Goal: Information Seeking & Learning: Learn about a topic

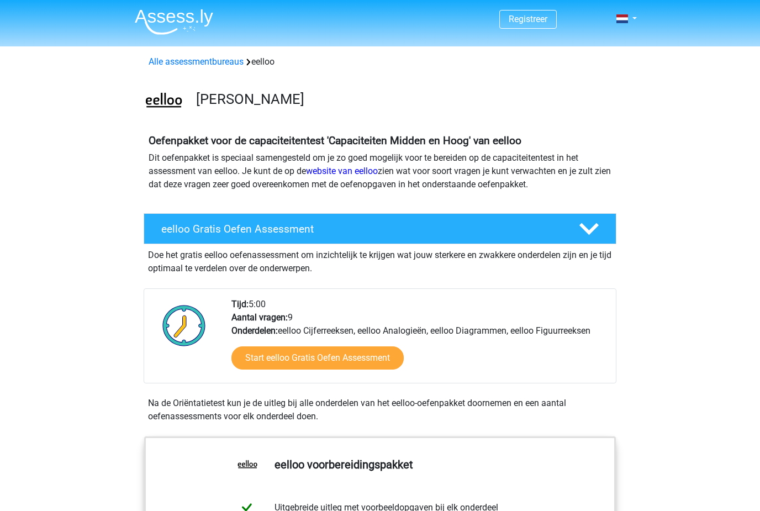
scroll to position [475, 0]
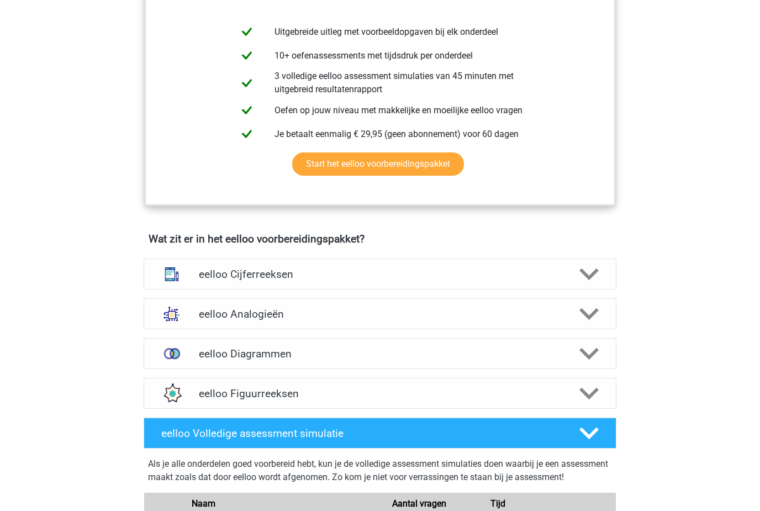
click at [583, 284] on icon at bounding box center [588, 273] width 19 height 19
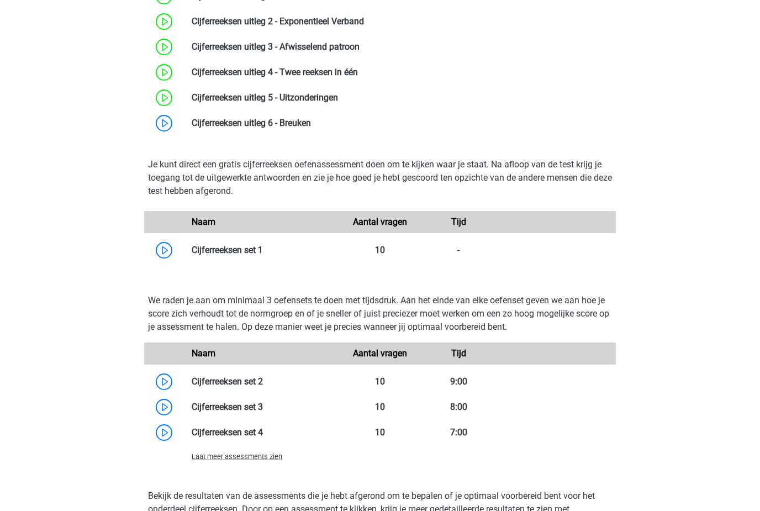
scroll to position [838, 0]
click at [263, 255] on link at bounding box center [263, 250] width 0 height 10
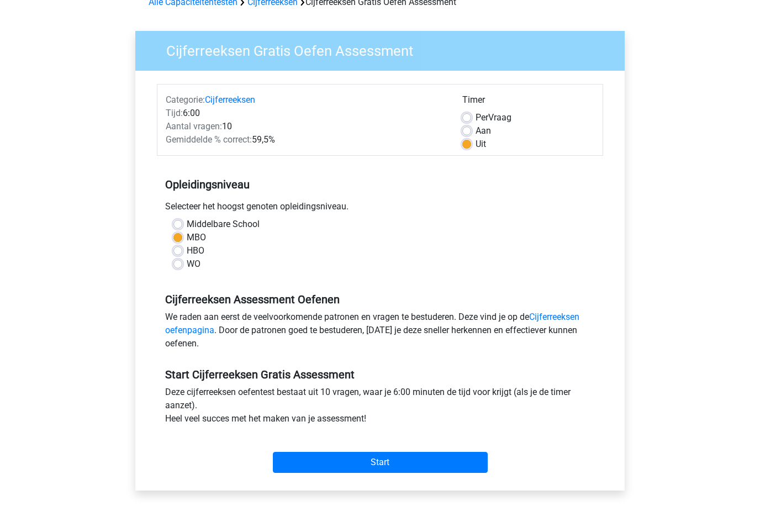
scroll to position [74, 0]
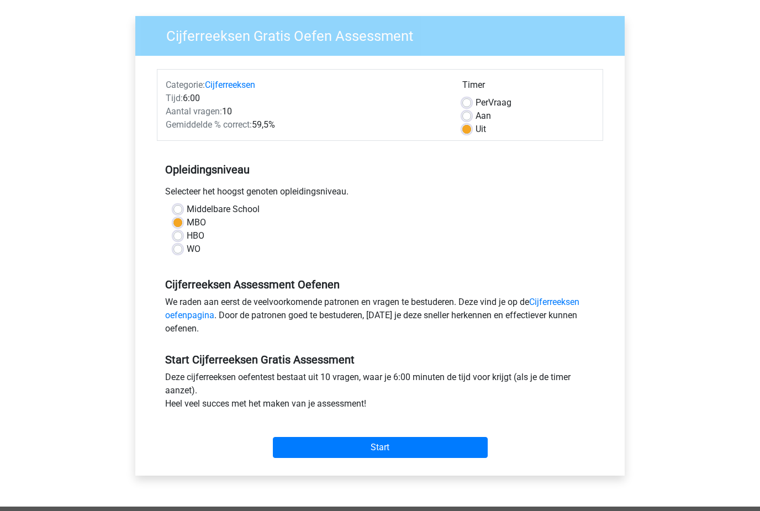
click at [423, 451] on input "Start" at bounding box center [380, 447] width 215 height 21
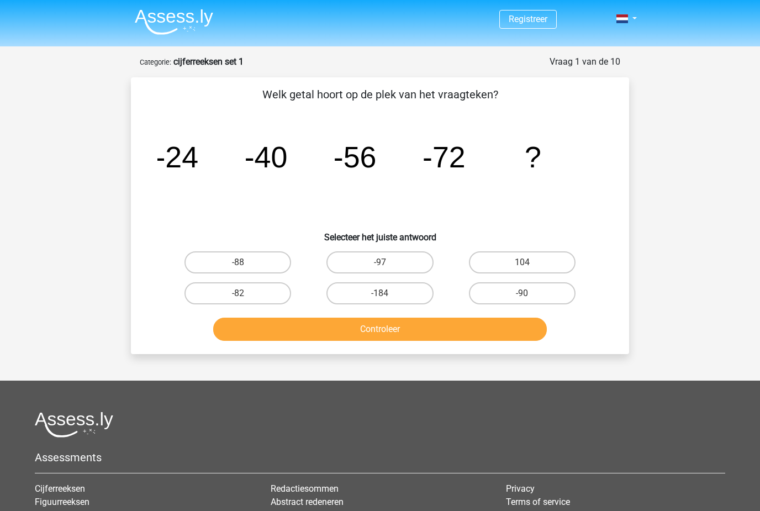
scroll to position [10, 0]
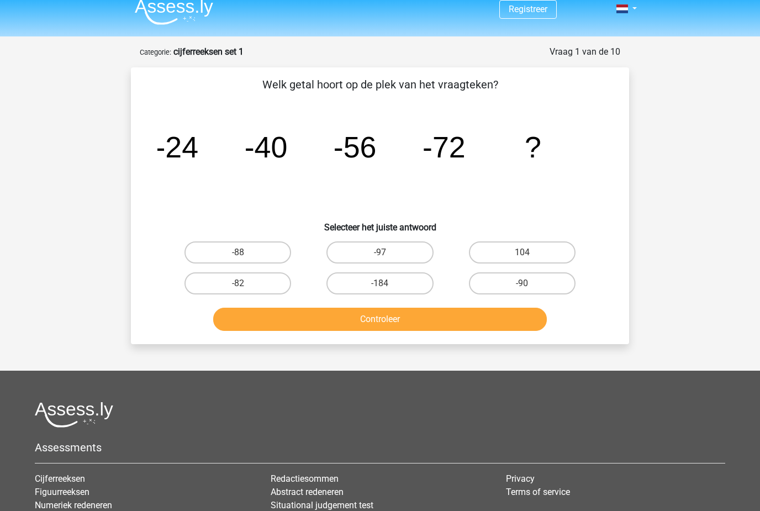
click at [221, 247] on label "-88" at bounding box center [237, 252] width 107 height 22
click at [238, 252] on input "-88" at bounding box center [241, 255] width 7 height 7
radio input "true"
click at [262, 321] on button "Controleer" at bounding box center [380, 318] width 334 height 23
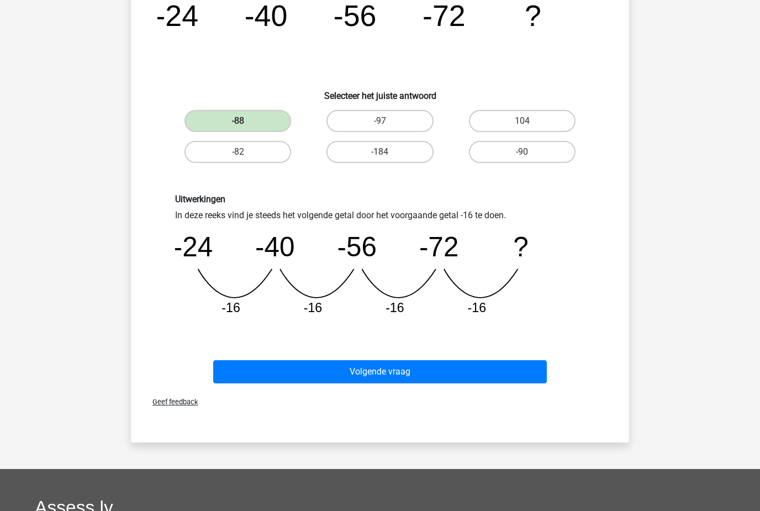
scroll to position [144, 0]
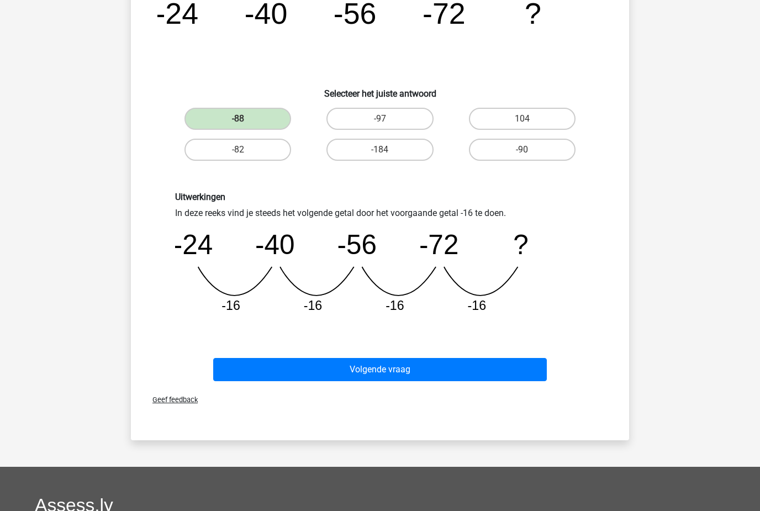
click at [282, 372] on button "Volgende vraag" at bounding box center [380, 369] width 334 height 23
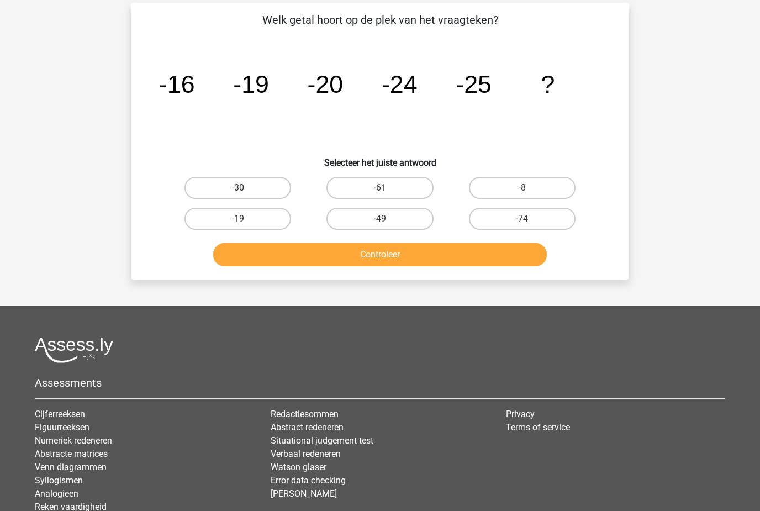
scroll to position [55, 0]
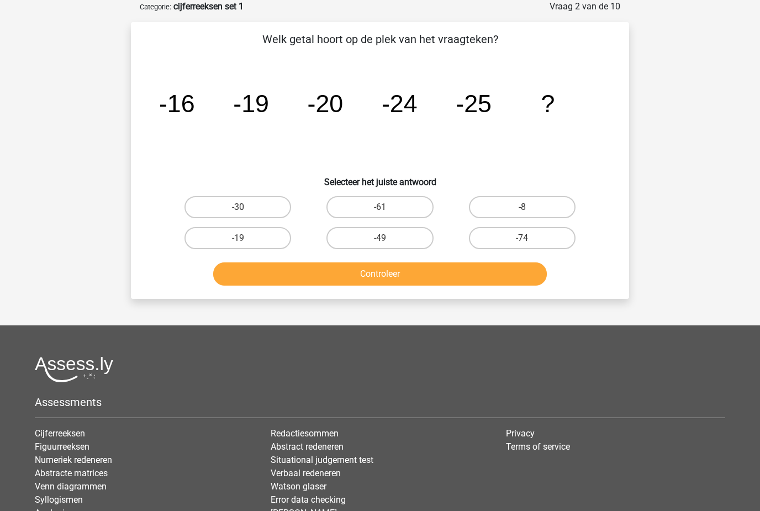
click at [270, 203] on label "-30" at bounding box center [237, 207] width 107 height 22
click at [245, 207] on input "-30" at bounding box center [241, 210] width 7 height 7
radio input "true"
click at [307, 284] on button "Controleer" at bounding box center [380, 273] width 334 height 23
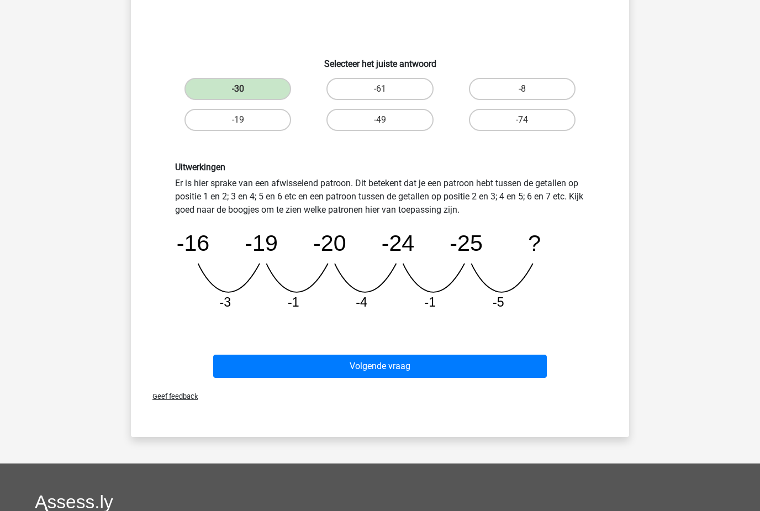
scroll to position [173, 0]
click at [503, 362] on button "Volgende vraag" at bounding box center [380, 365] width 334 height 23
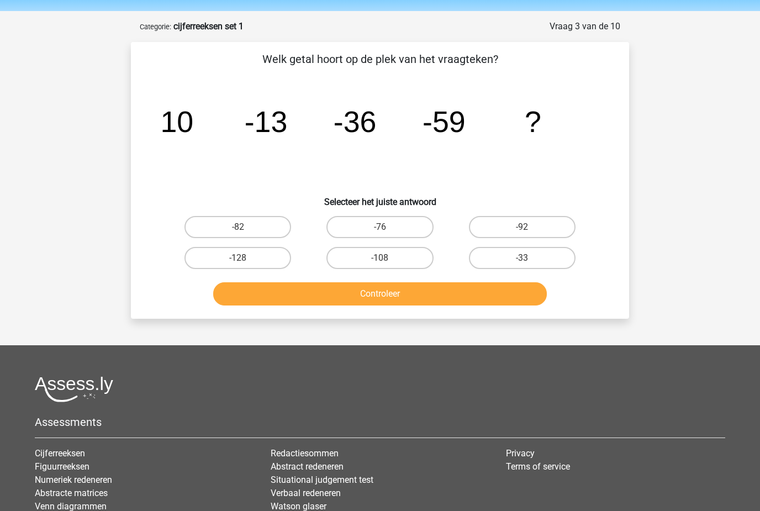
scroll to position [18, 0]
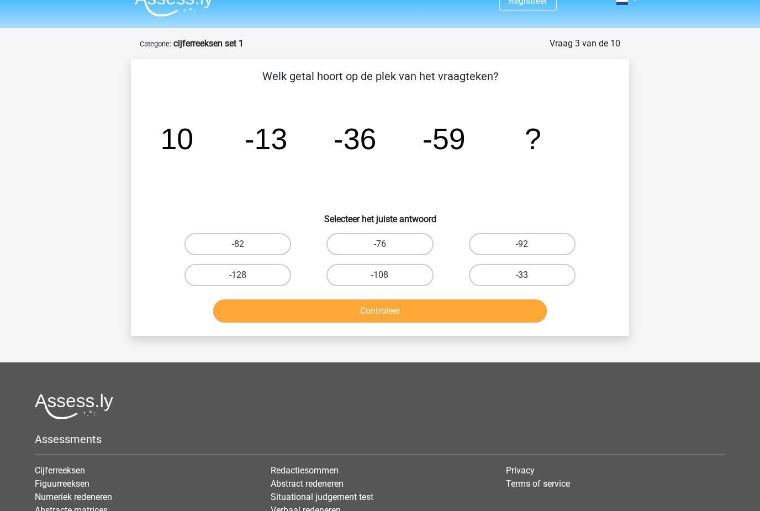
click at [259, 250] on label "-82" at bounding box center [237, 244] width 107 height 22
click at [245, 250] on input "-82" at bounding box center [241, 248] width 7 height 7
radio input "true"
click at [516, 315] on button "Controleer" at bounding box center [380, 310] width 334 height 23
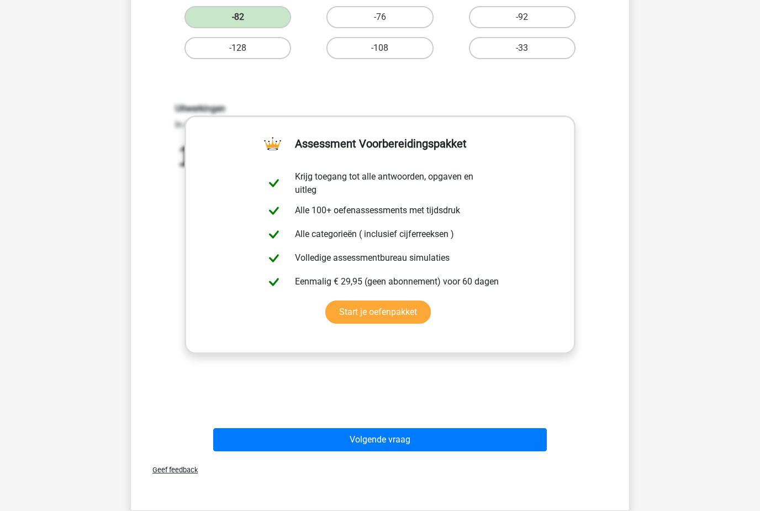
scroll to position [247, 0]
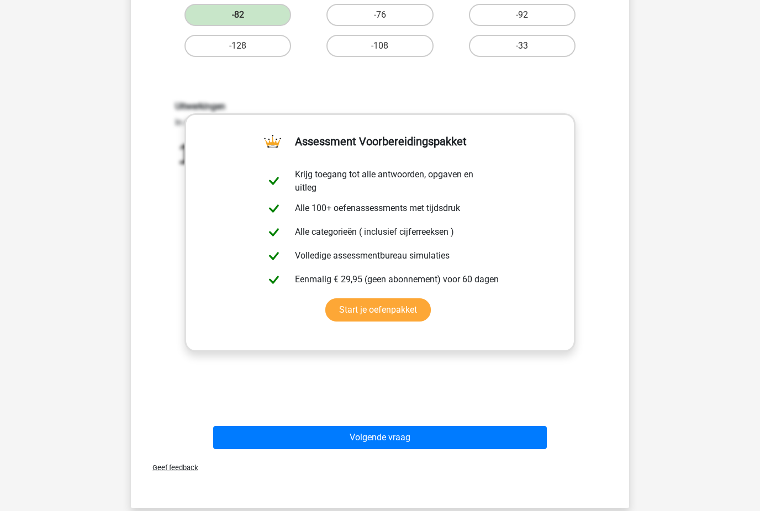
click at [494, 441] on button "Volgende vraag" at bounding box center [380, 437] width 334 height 23
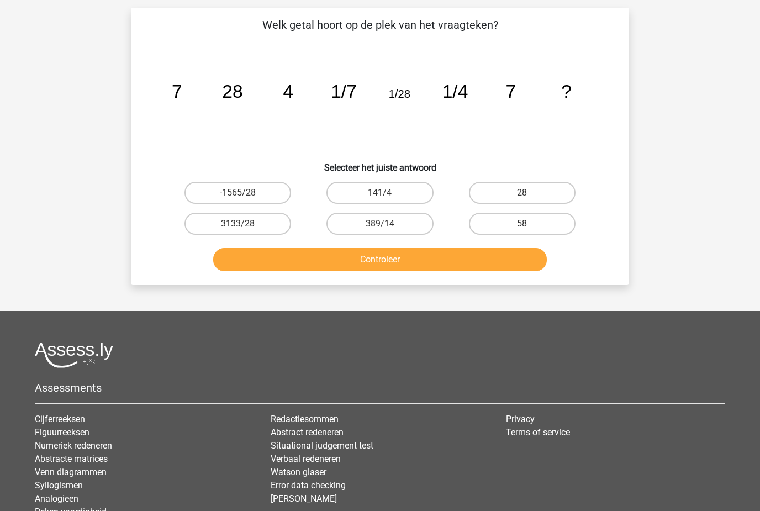
scroll to position [55, 0]
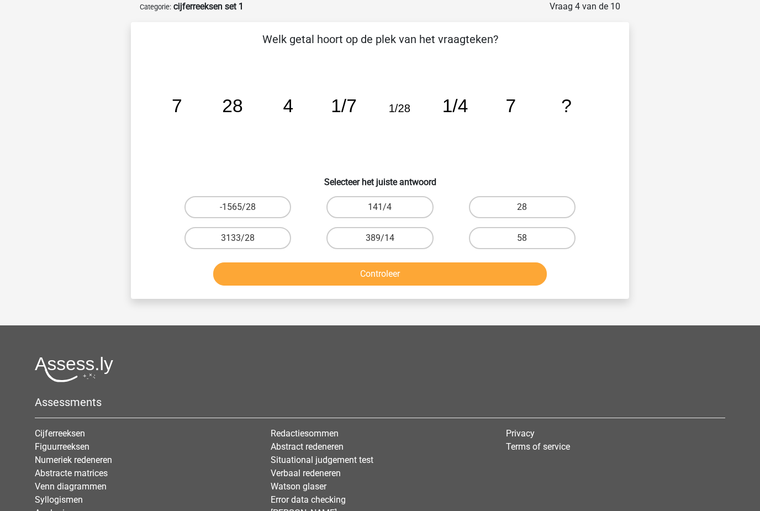
click at [526, 198] on label "28" at bounding box center [522, 207] width 107 height 22
click at [526, 207] on input "28" at bounding box center [525, 210] width 7 height 7
radio input "true"
click at [507, 276] on button "Controleer" at bounding box center [380, 273] width 334 height 23
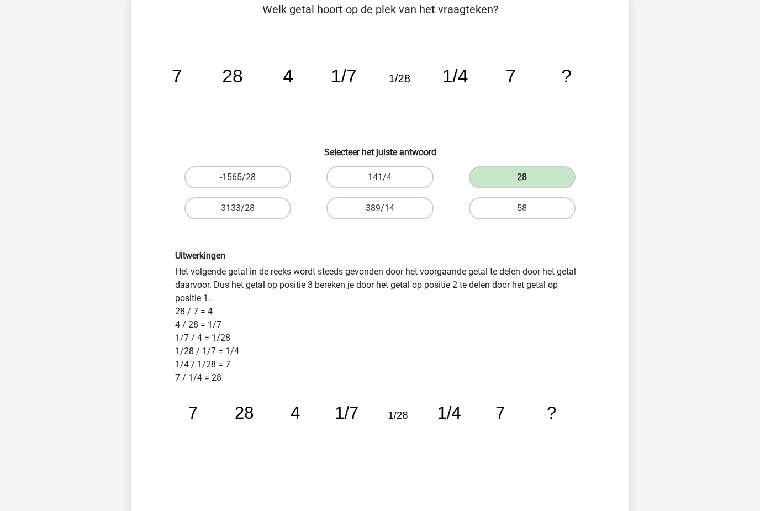
scroll to position [97, 0]
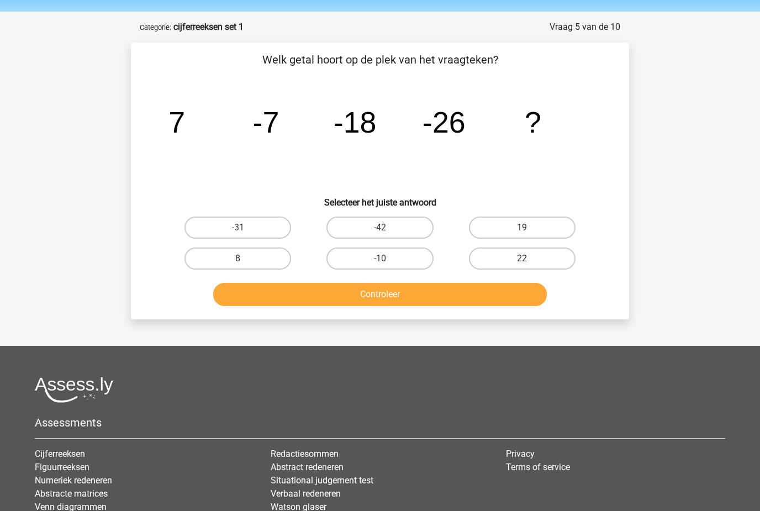
scroll to position [25, 0]
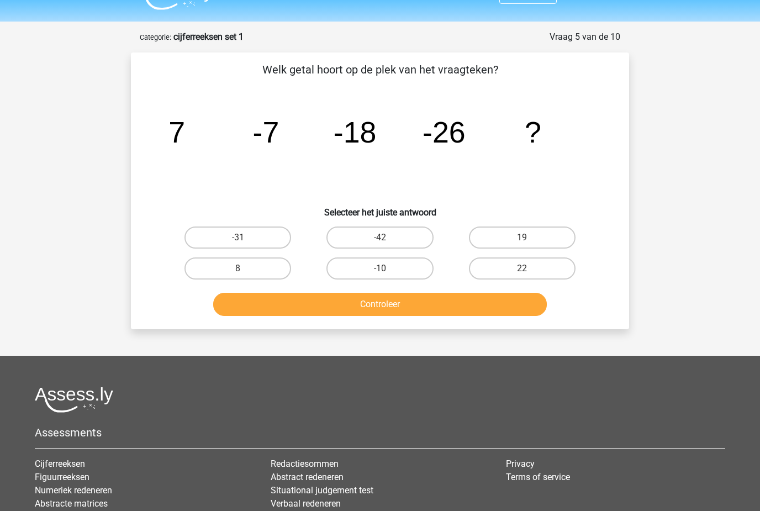
click at [272, 224] on div "-31" at bounding box center [238, 237] width 142 height 31
click at [259, 227] on label "-31" at bounding box center [237, 237] width 107 height 22
click at [245, 237] on input "-31" at bounding box center [241, 240] width 7 height 7
radio input "true"
click at [517, 310] on button "Controleer" at bounding box center [380, 304] width 334 height 23
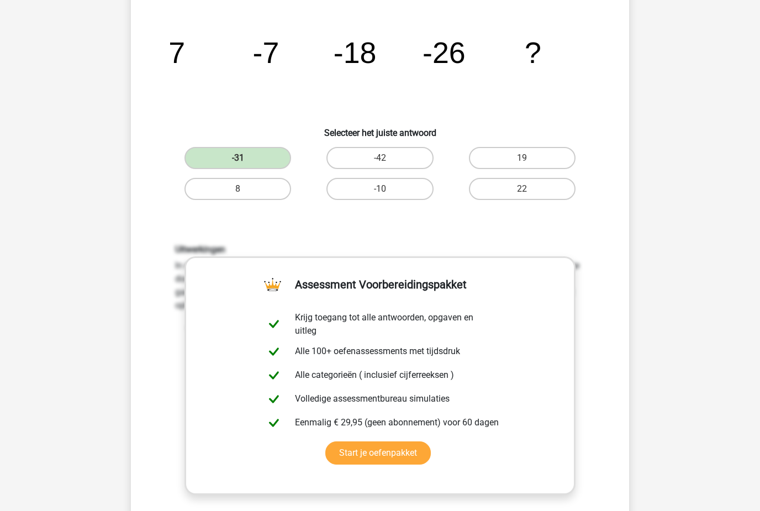
scroll to position [99, 0]
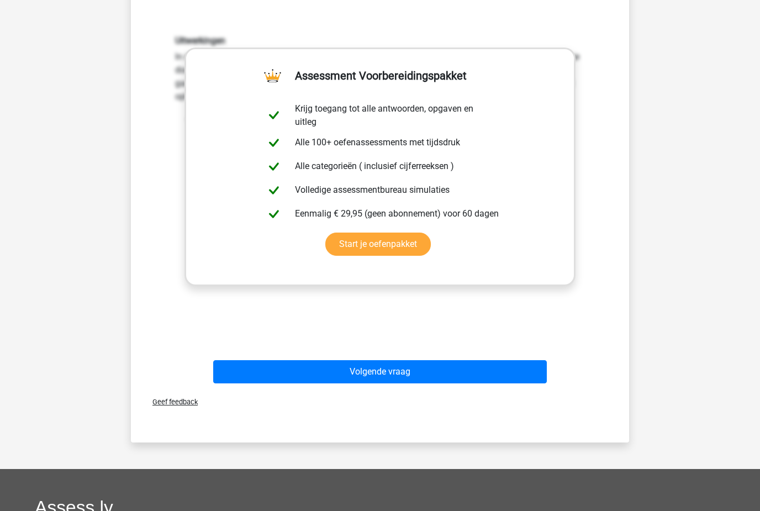
click at [295, 366] on button "Volgende vraag" at bounding box center [380, 371] width 334 height 23
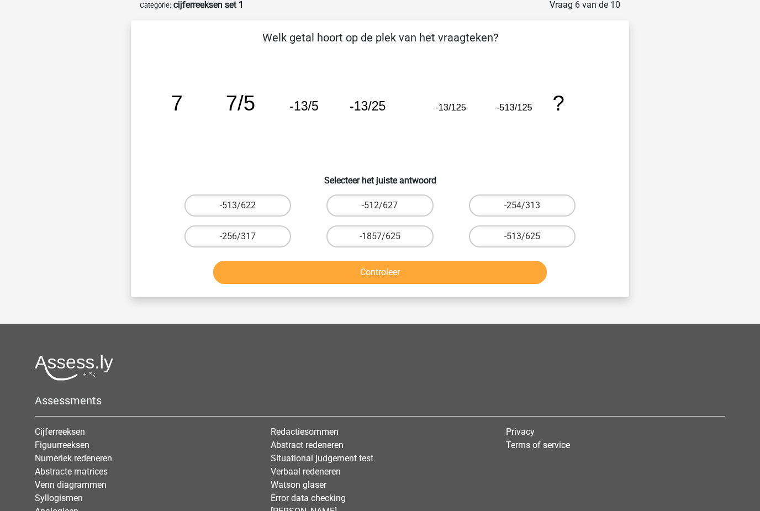
scroll to position [55, 0]
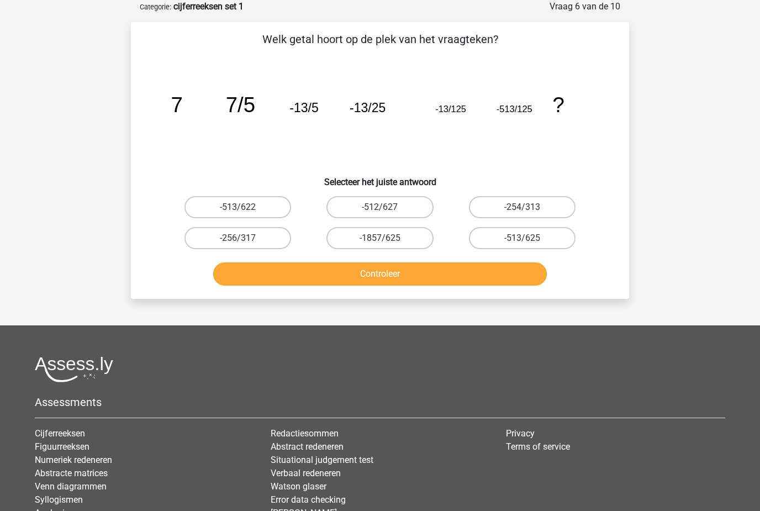
click at [411, 235] on label "-1857/625" at bounding box center [379, 238] width 107 height 22
click at [387, 238] on input "-1857/625" at bounding box center [383, 241] width 7 height 7
radio input "true"
click at [518, 284] on button "Controleer" at bounding box center [380, 273] width 334 height 23
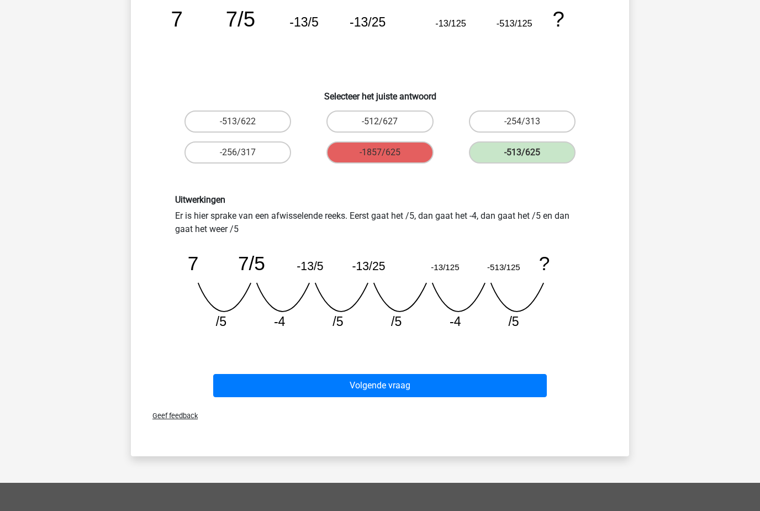
scroll to position [139, 0]
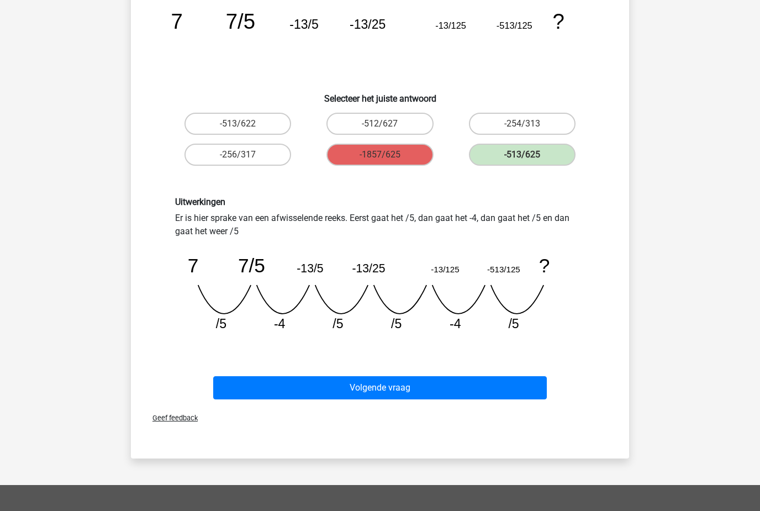
click at [247, 389] on button "Volgende vraag" at bounding box center [380, 387] width 334 height 23
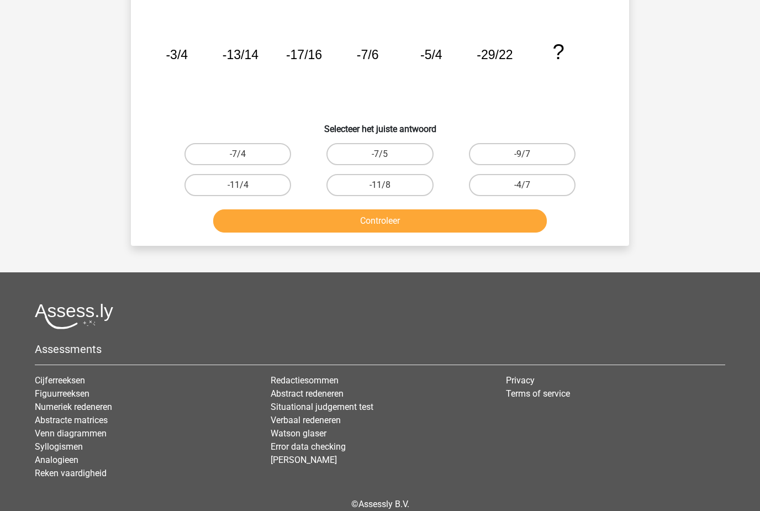
scroll to position [55, 0]
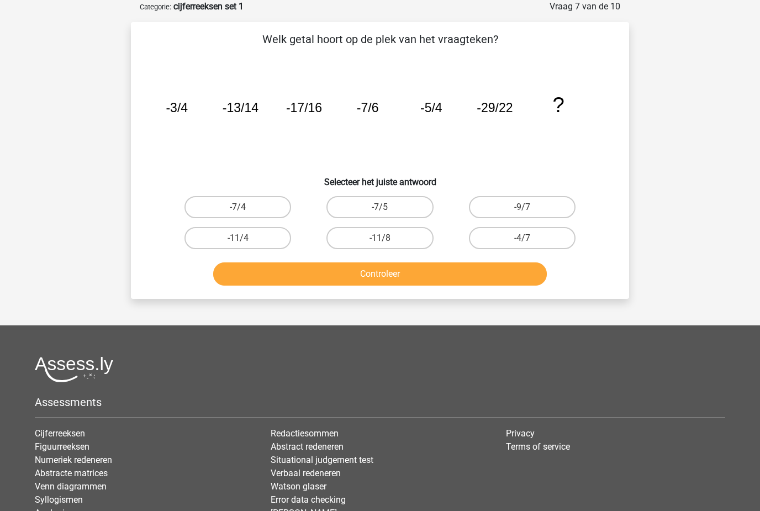
click at [551, 216] on label "-9/7" at bounding box center [522, 207] width 107 height 22
click at [529, 214] on input "-9/7" at bounding box center [525, 210] width 7 height 7
radio input "true"
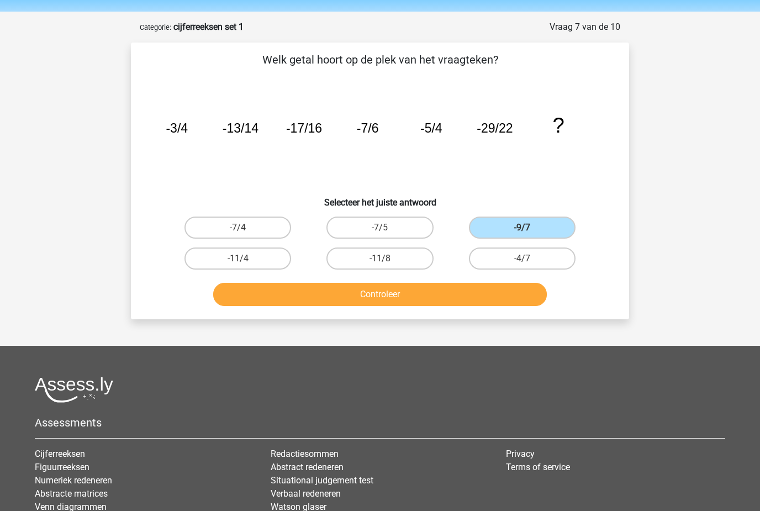
click at [503, 301] on button "Controleer" at bounding box center [380, 294] width 334 height 23
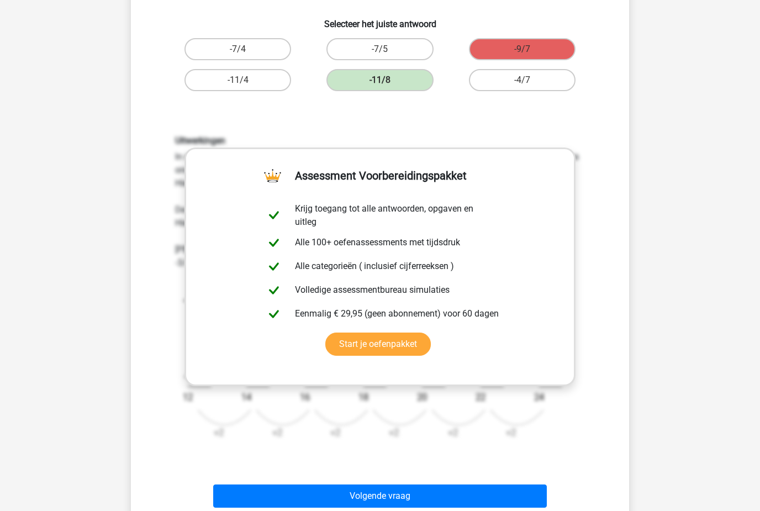
scroll to position [238, 0]
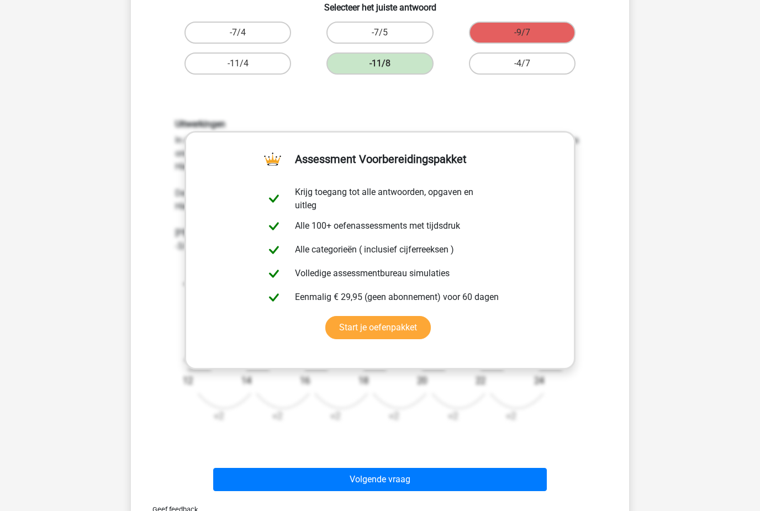
click at [520, 476] on button "Volgende vraag" at bounding box center [380, 479] width 334 height 23
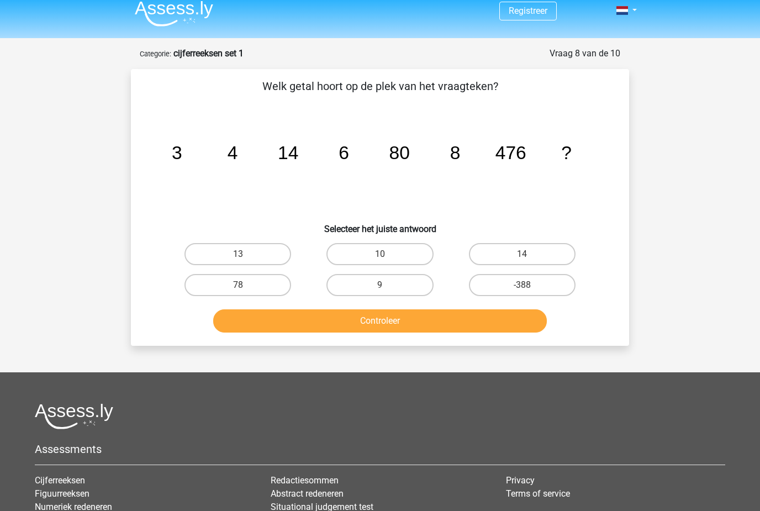
scroll to position [5, 0]
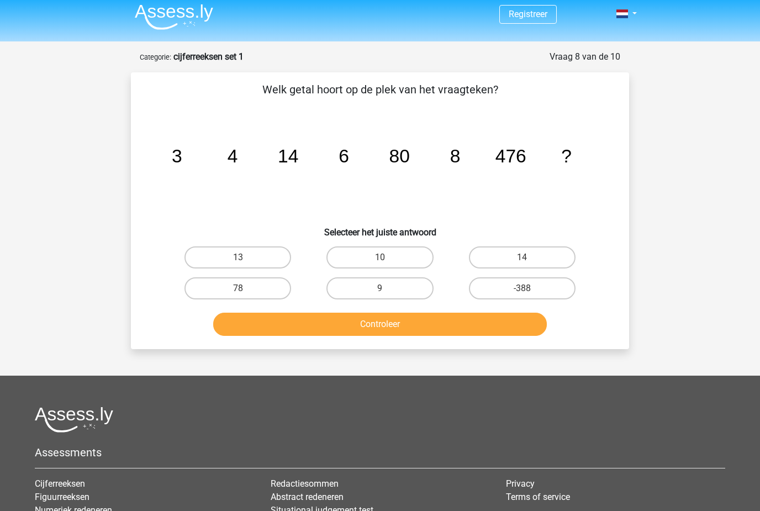
click at [344, 259] on label "10" at bounding box center [379, 257] width 107 height 22
click at [380, 259] on input "10" at bounding box center [383, 260] width 7 height 7
radio input "true"
click at [288, 325] on button "Controleer" at bounding box center [380, 323] width 334 height 23
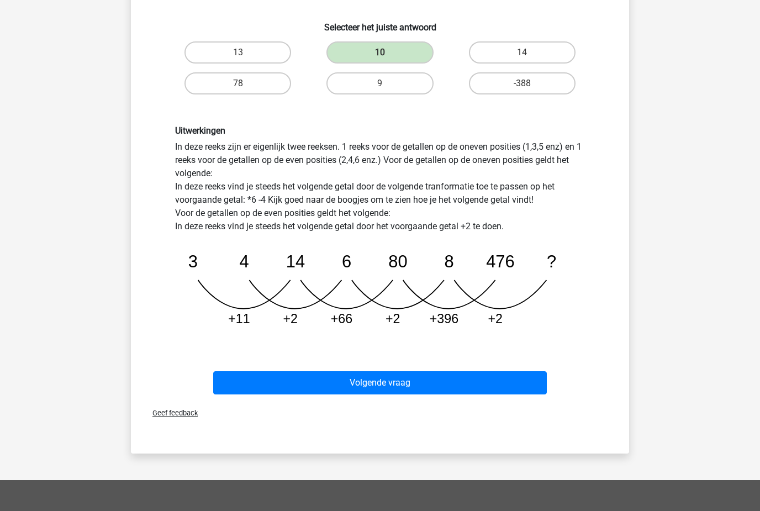
scroll to position [212, 0]
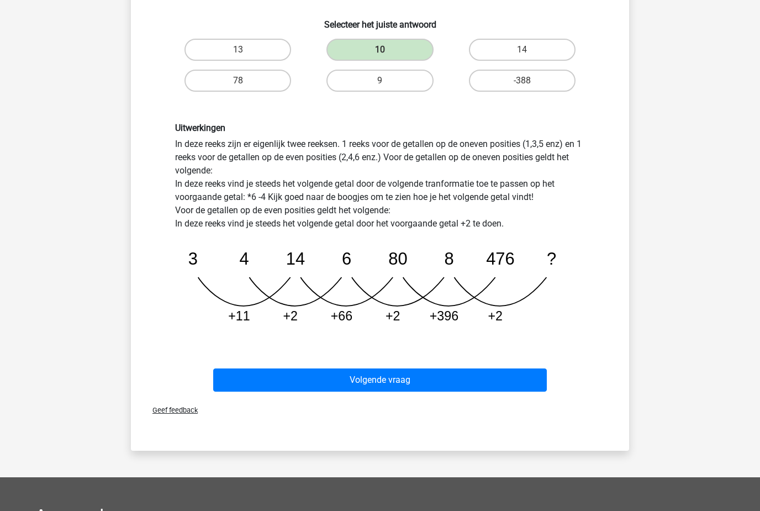
click at [271, 378] on button "Volgende vraag" at bounding box center [380, 380] width 334 height 23
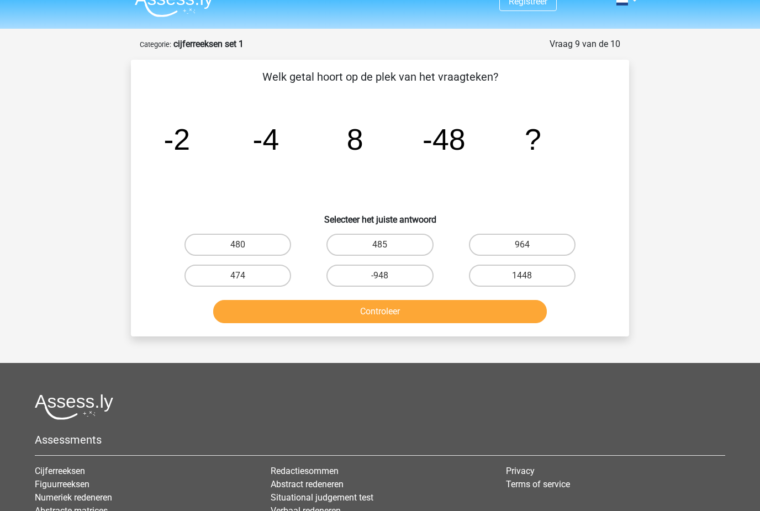
scroll to position [17, 0]
click at [358, 245] on label "485" at bounding box center [379, 245] width 107 height 22
click at [380, 245] on input "485" at bounding box center [383, 248] width 7 height 7
radio input "true"
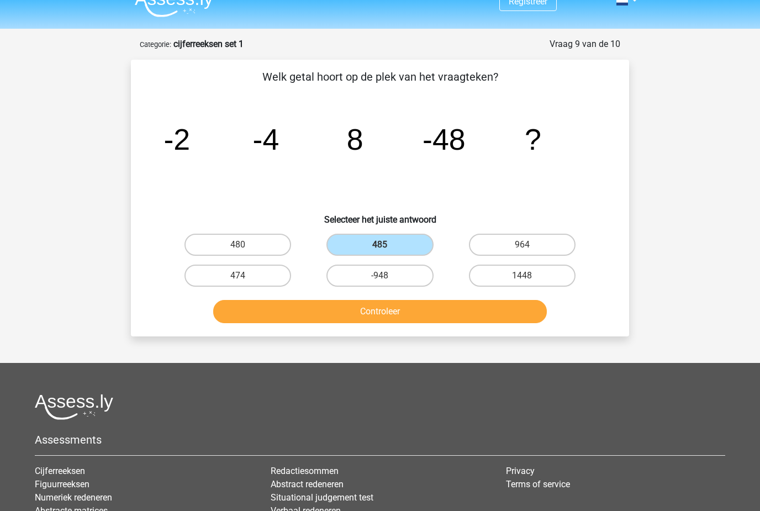
click at [254, 321] on button "Controleer" at bounding box center [380, 311] width 334 height 23
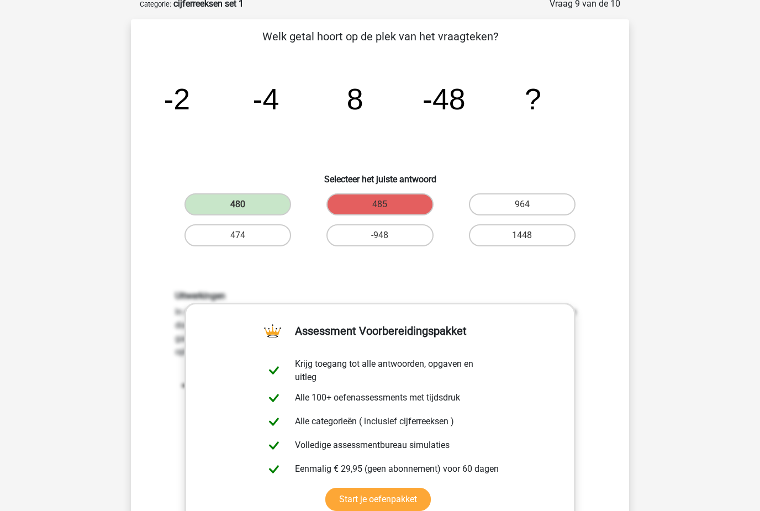
scroll to position [56, 0]
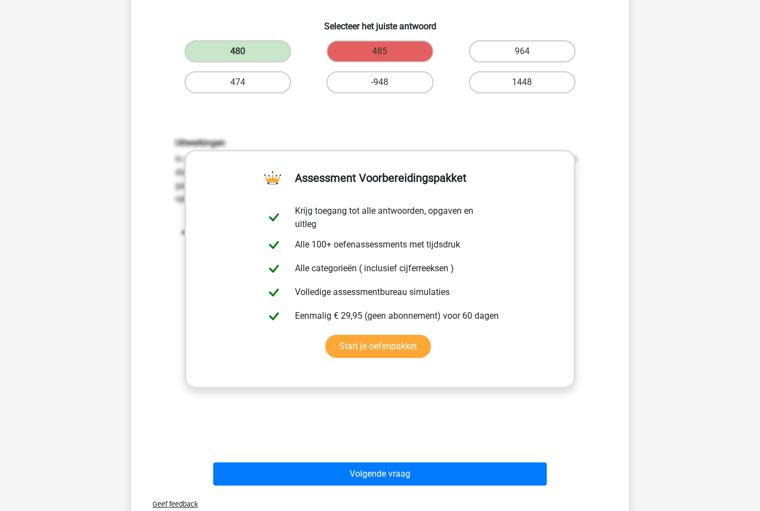
click at [230, 470] on button "Volgende vraag" at bounding box center [380, 473] width 334 height 23
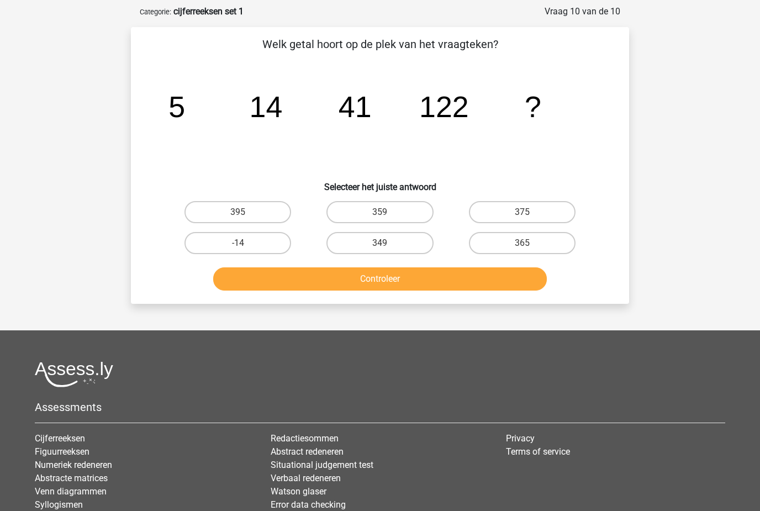
scroll to position [42, 0]
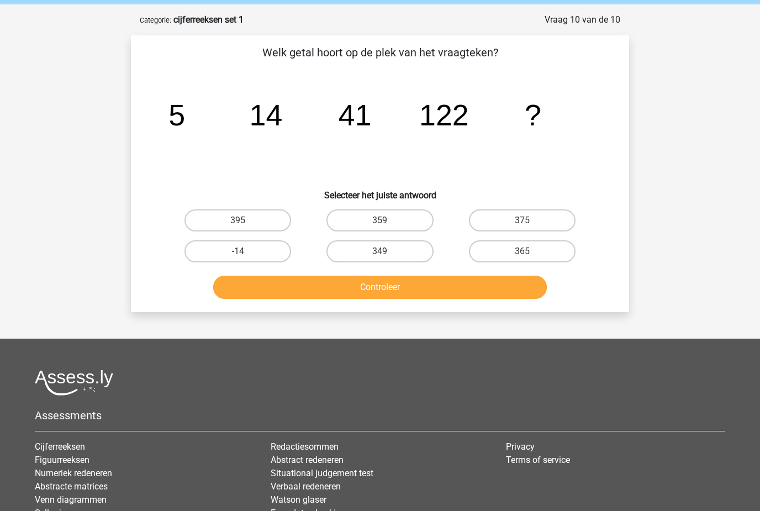
click at [561, 248] on label "365" at bounding box center [522, 251] width 107 height 22
click at [529, 251] on input "365" at bounding box center [525, 254] width 7 height 7
radio input "true"
click at [504, 298] on button "Controleer" at bounding box center [380, 286] width 334 height 23
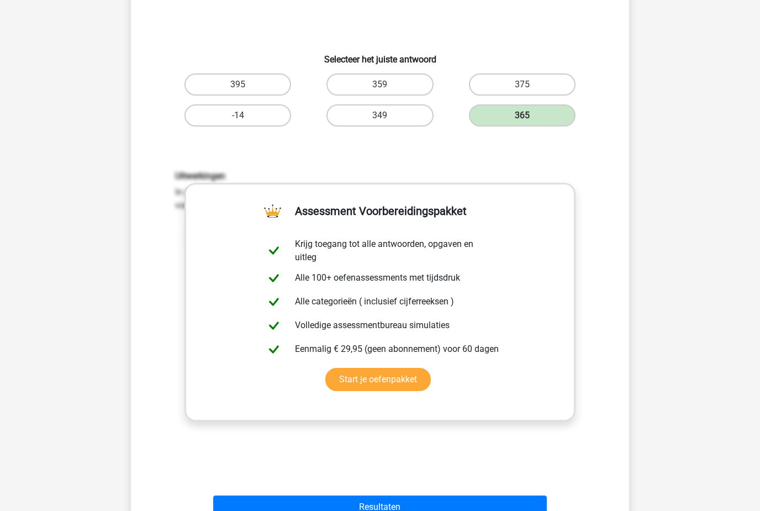
scroll to position [188, 0]
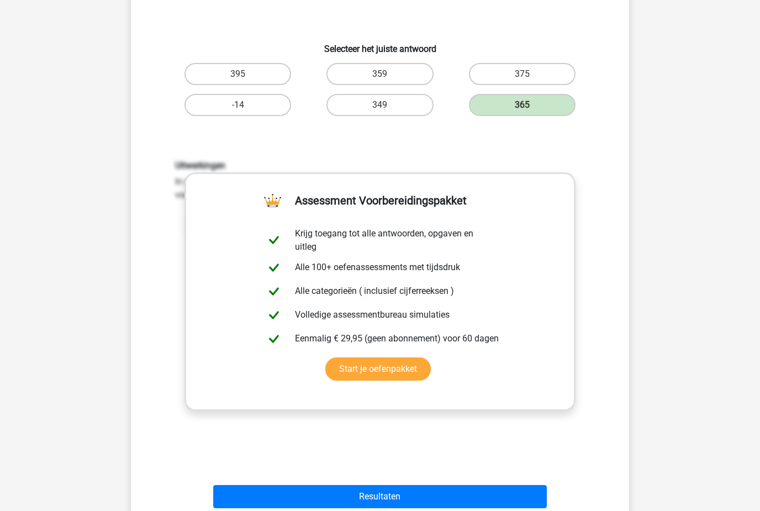
click at [510, 503] on button "Resultaten" at bounding box center [380, 496] width 334 height 23
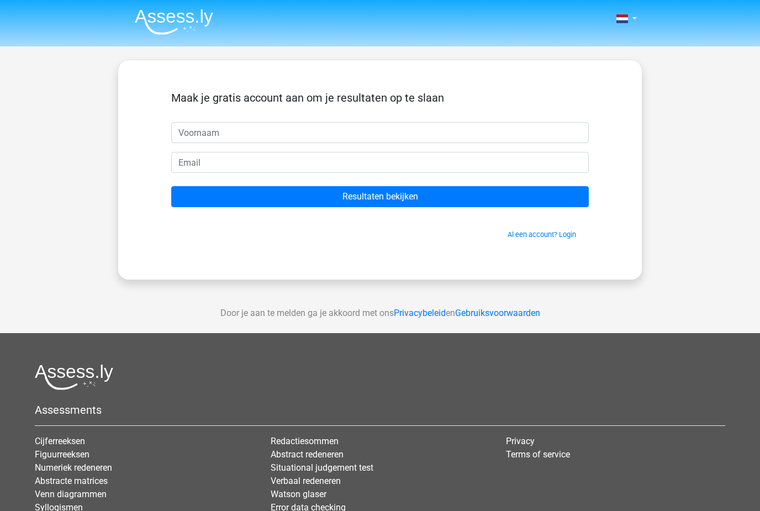
click at [565, 189] on input "Resultaten bekijken" at bounding box center [379, 196] width 417 height 21
click at [556, 186] on input "Resultaten bekijken" at bounding box center [379, 196] width 417 height 21
click at [555, 195] on input "Resultaten bekijken" at bounding box center [379, 196] width 417 height 21
click at [538, 206] on input "Resultaten bekijken" at bounding box center [379, 196] width 417 height 21
click at [176, 15] on img at bounding box center [174, 22] width 78 height 26
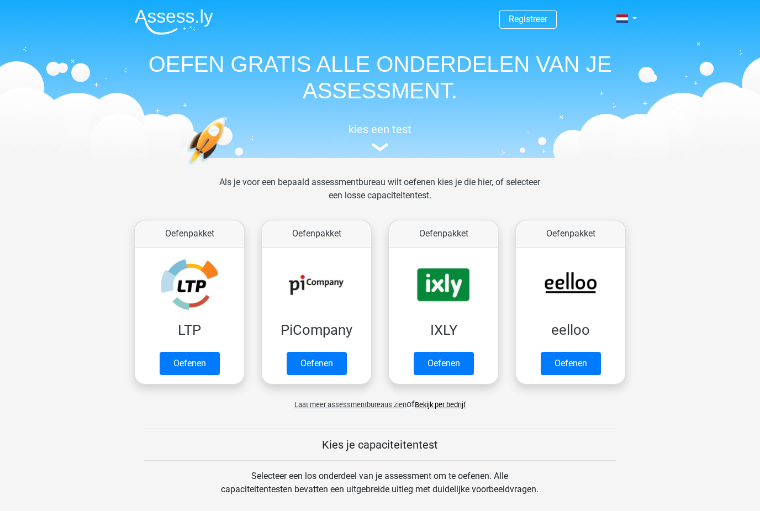
click at [331, 366] on link "Oefenen" at bounding box center [316, 363] width 60 height 23
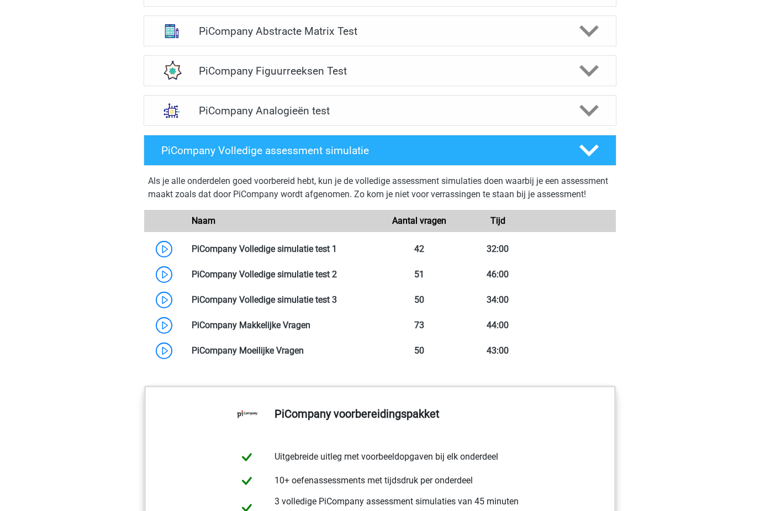
scroll to position [787, 0]
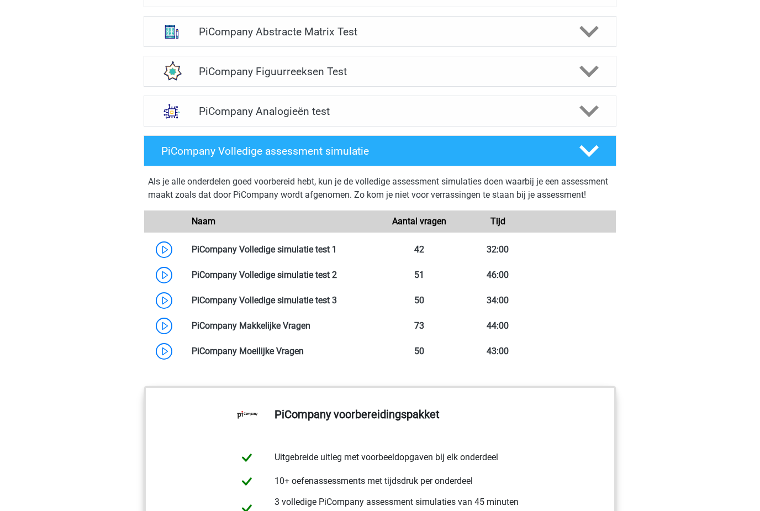
click at [337, 254] on link at bounding box center [337, 249] width 0 height 10
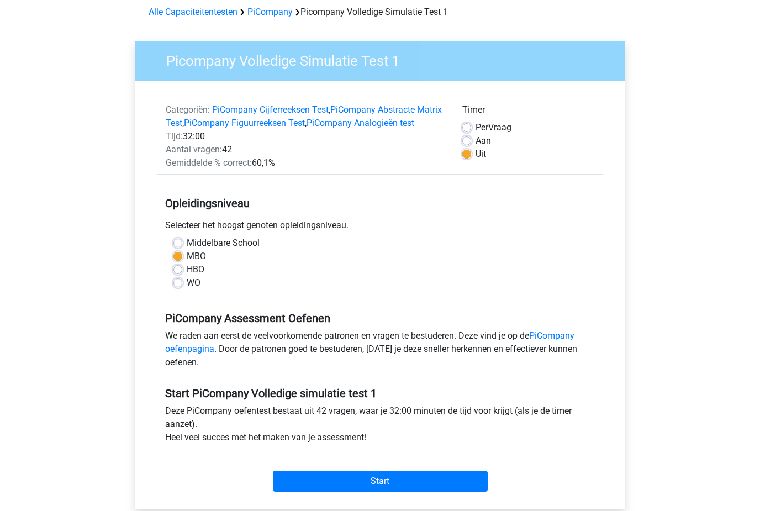
scroll to position [50, 0]
click at [480, 127] on span "Per" at bounding box center [481, 127] width 13 height 10
click at [471, 127] on input "Per Vraag" at bounding box center [466, 126] width 9 height 11
radio input "true"
click at [475, 146] on label "Aan" at bounding box center [482, 140] width 15 height 13
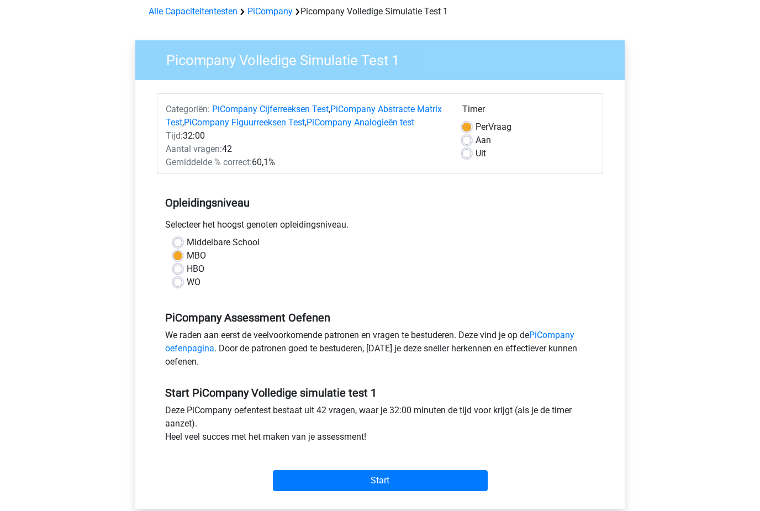
click at [471, 145] on input "Aan" at bounding box center [466, 139] width 9 height 11
radio input "true"
click at [476, 123] on span "Per" at bounding box center [481, 127] width 13 height 10
click at [471, 123] on input "Per Vraag" at bounding box center [466, 126] width 9 height 11
radio input "true"
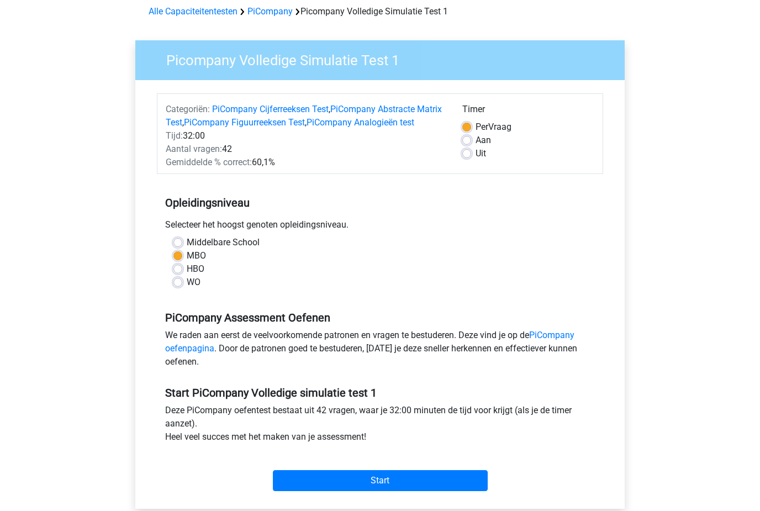
click at [479, 491] on input "Start" at bounding box center [380, 480] width 215 height 21
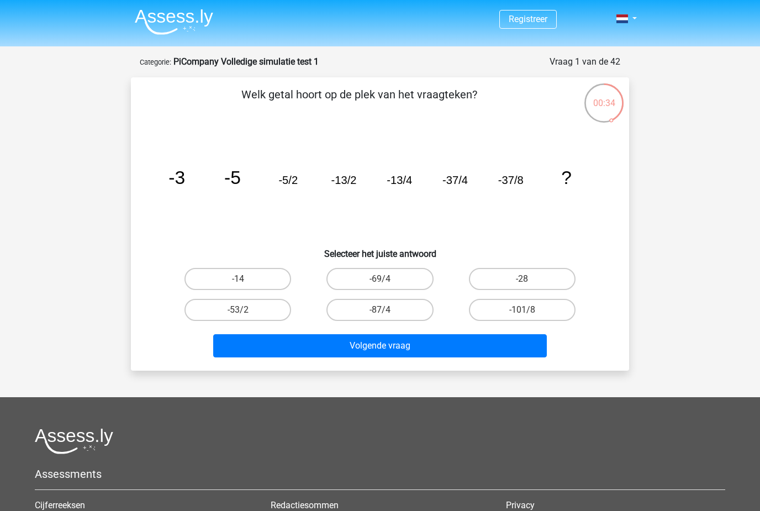
click at [557, 307] on label "-101/8" at bounding box center [522, 310] width 107 height 22
click at [529, 310] on input "-101/8" at bounding box center [525, 313] width 7 height 7
radio input "true"
click at [533, 355] on button "Volgende vraag" at bounding box center [380, 345] width 334 height 23
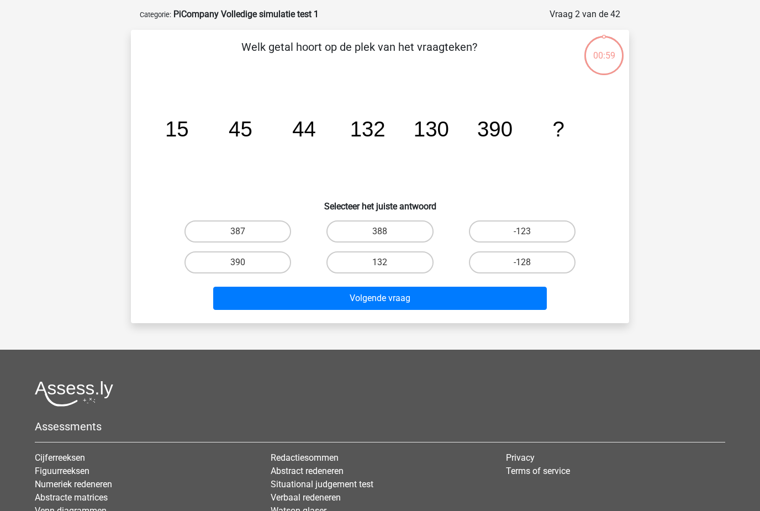
scroll to position [28, 0]
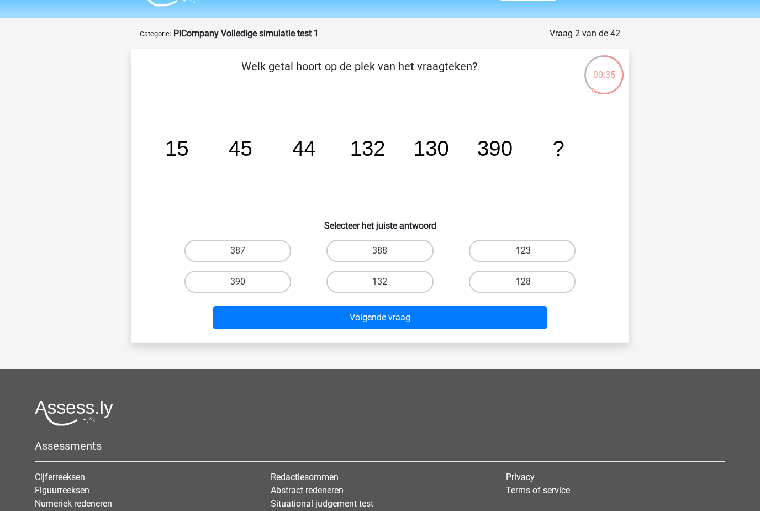
click at [406, 254] on label "388" at bounding box center [379, 251] width 107 height 22
click at [387, 254] on input "388" at bounding box center [383, 254] width 7 height 7
radio input "true"
click at [289, 245] on label "387" at bounding box center [237, 251] width 107 height 22
click at [245, 251] on input "387" at bounding box center [241, 254] width 7 height 7
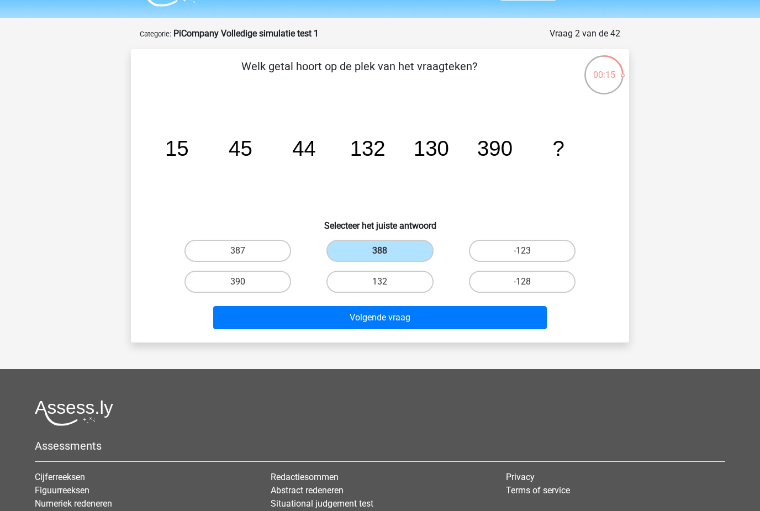
radio input "true"
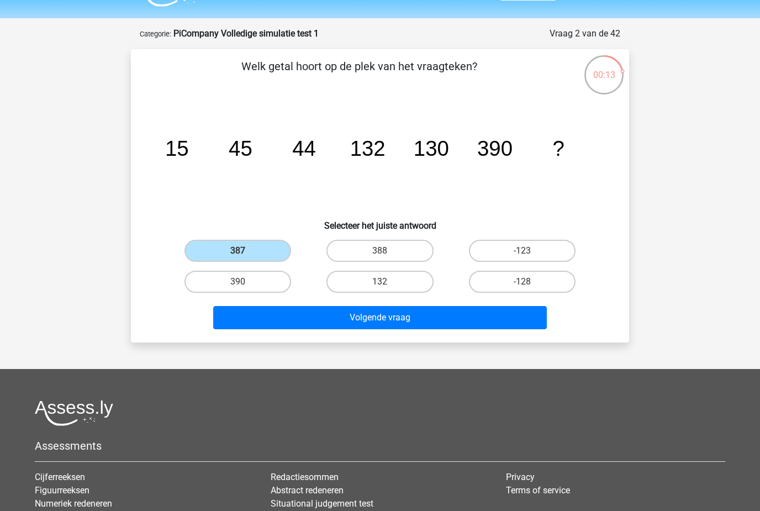
click at [501, 328] on button "Volgende vraag" at bounding box center [380, 317] width 334 height 23
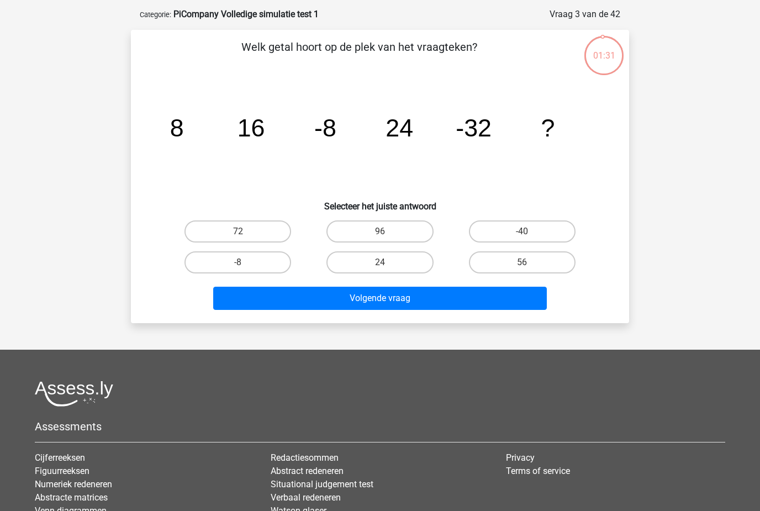
scroll to position [38, 0]
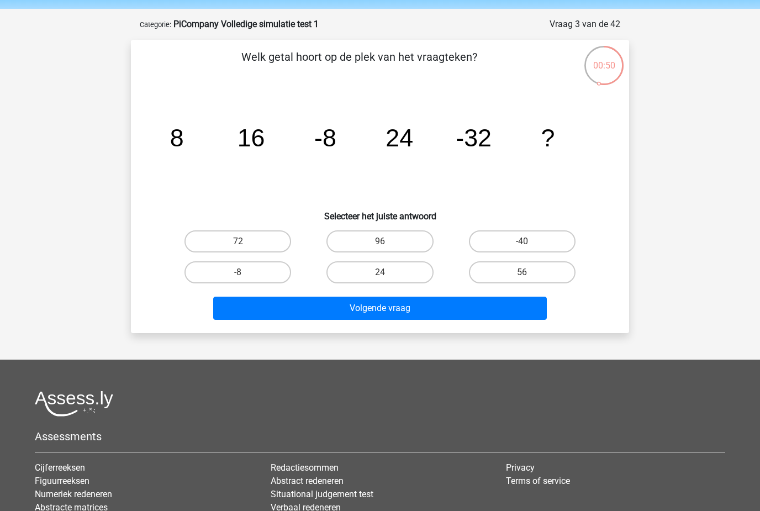
click at [196, 269] on label "-8" at bounding box center [237, 272] width 107 height 22
click at [238, 272] on input "-8" at bounding box center [241, 275] width 7 height 7
radio input "true"
click at [517, 220] on h6 "Selecteer het juiste antwoord" at bounding box center [379, 211] width 463 height 19
click at [520, 236] on label "-40" at bounding box center [522, 241] width 107 height 22
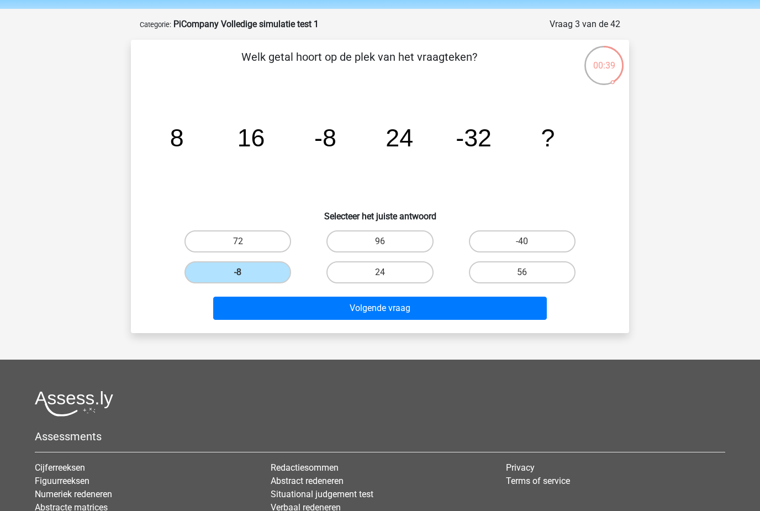
click at [522, 241] on input "-40" at bounding box center [525, 244] width 7 height 7
radio input "true"
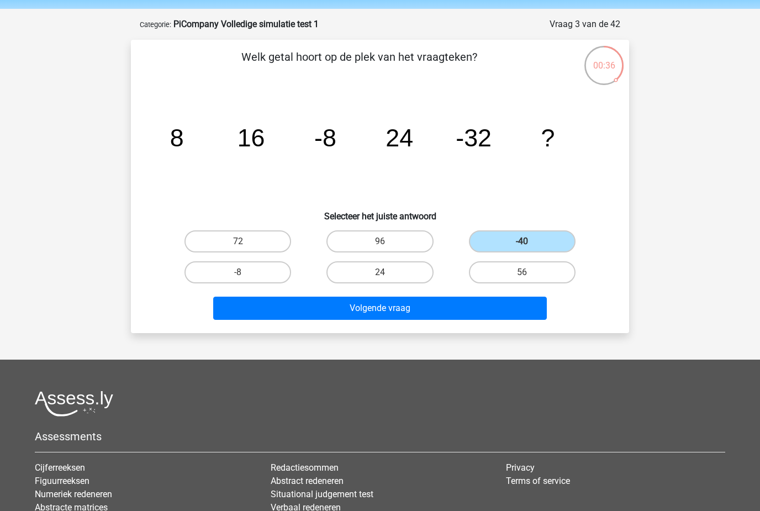
click at [259, 307] on button "Volgende vraag" at bounding box center [380, 307] width 334 height 23
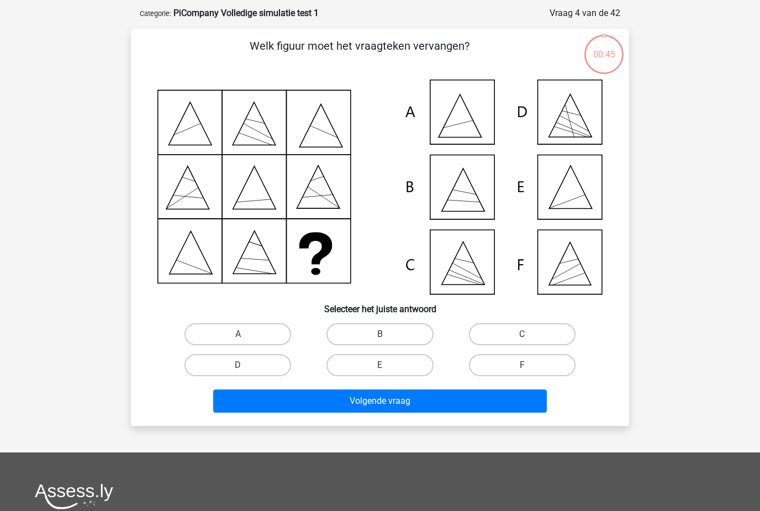
scroll to position [55, 0]
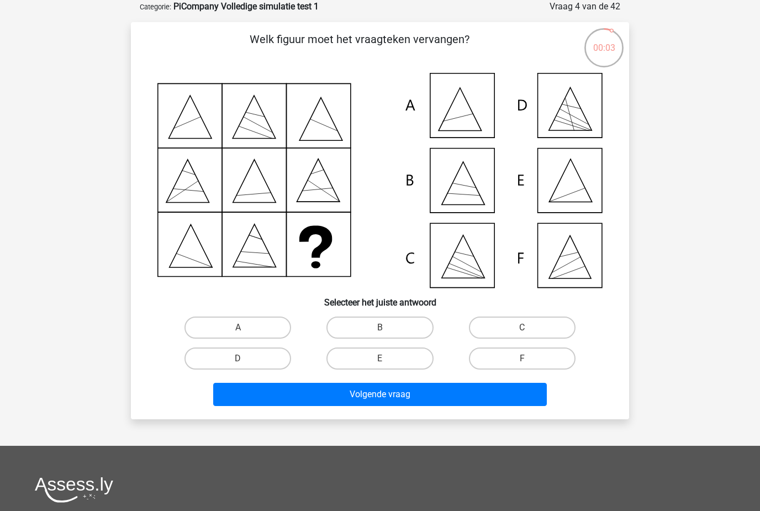
click at [385, 360] on input "E" at bounding box center [383, 361] width 7 height 7
radio input "true"
click at [442, 390] on button "Volgende vraag" at bounding box center [380, 394] width 334 height 23
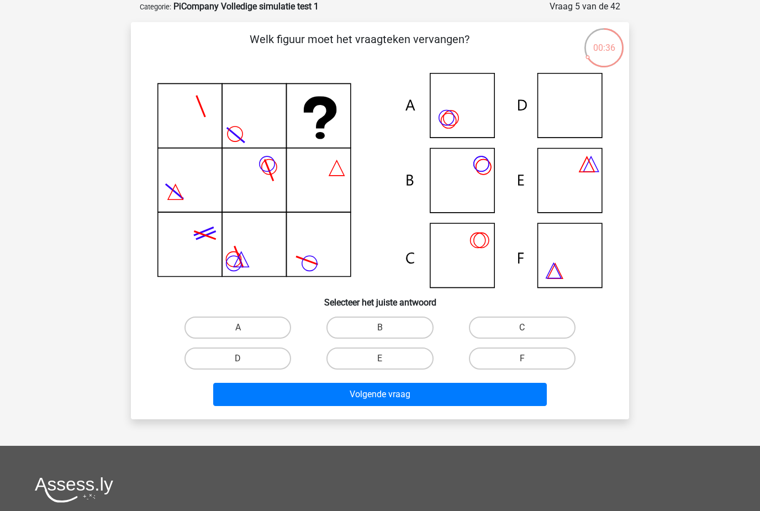
click at [283, 322] on label "A" at bounding box center [237, 327] width 107 height 22
click at [245, 327] on input "A" at bounding box center [241, 330] width 7 height 7
radio input "true"
click at [407, 396] on button "Volgende vraag" at bounding box center [380, 394] width 334 height 23
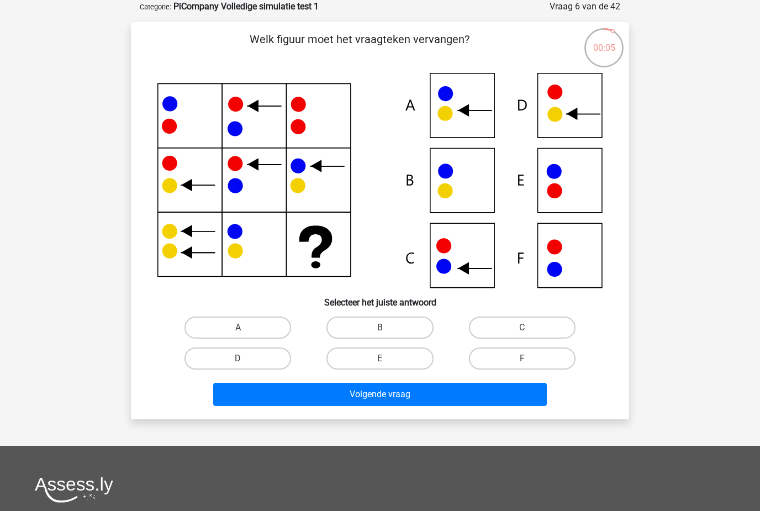
click at [555, 312] on div "C" at bounding box center [522, 327] width 142 height 31
click at [540, 326] on label "C" at bounding box center [522, 327] width 107 height 22
click at [529, 327] on input "C" at bounding box center [525, 330] width 7 height 7
radio input "true"
click at [510, 387] on button "Volgende vraag" at bounding box center [380, 394] width 334 height 23
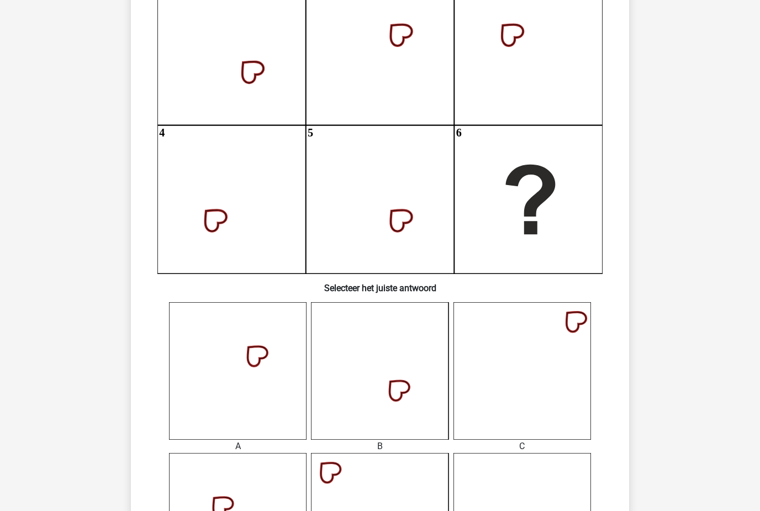
scroll to position [139, 0]
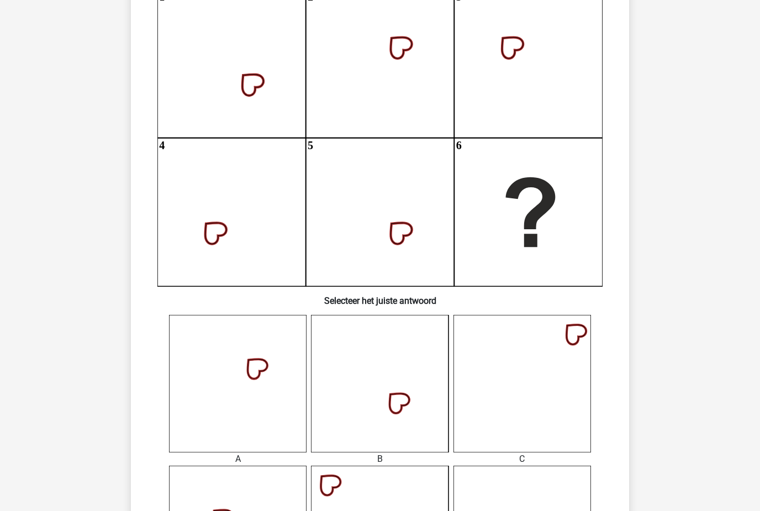
click at [251, 403] on icon at bounding box center [237, 383] width 137 height 137
click at [240, 408] on icon at bounding box center [237, 383] width 137 height 137
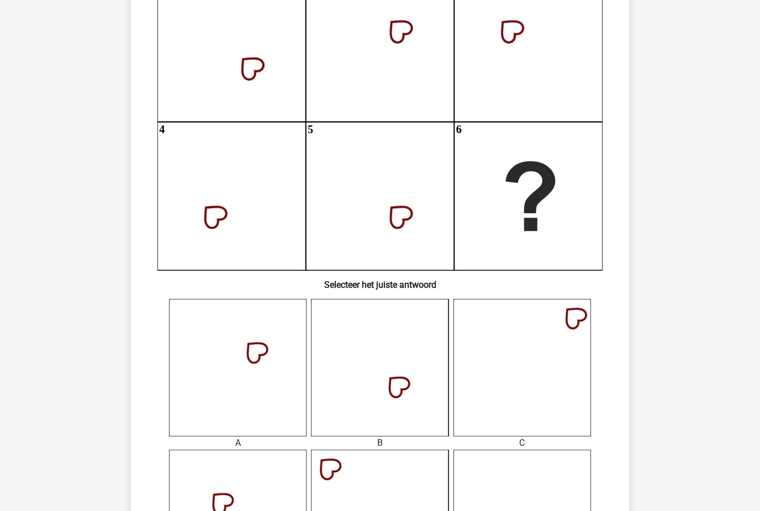
scroll to position [158, 0]
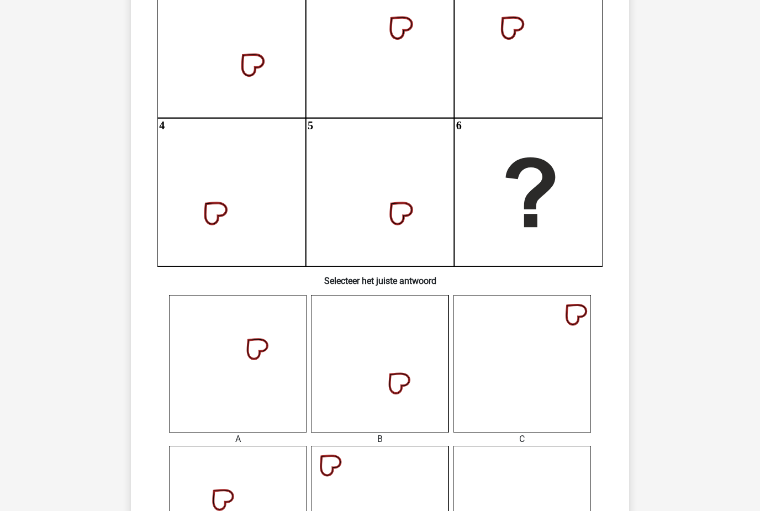
click at [247, 379] on icon at bounding box center [237, 363] width 137 height 137
click at [267, 411] on icon at bounding box center [237, 363] width 137 height 137
click at [273, 404] on icon at bounding box center [237, 363] width 137 height 137
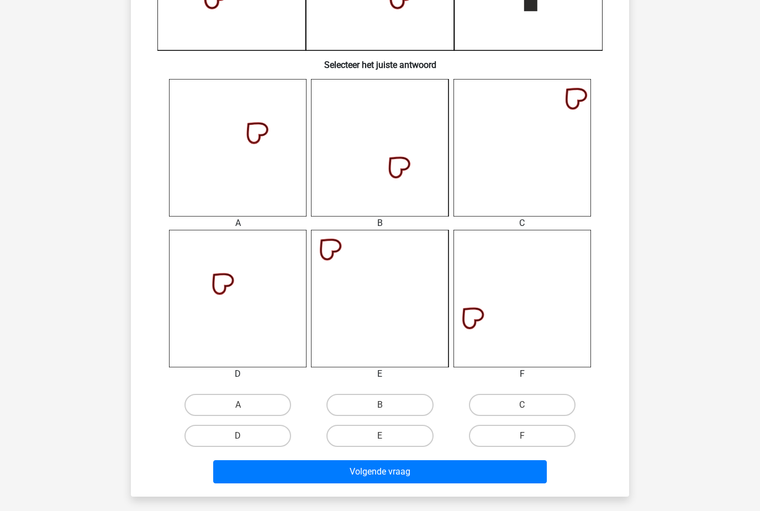
scroll to position [394, 0]
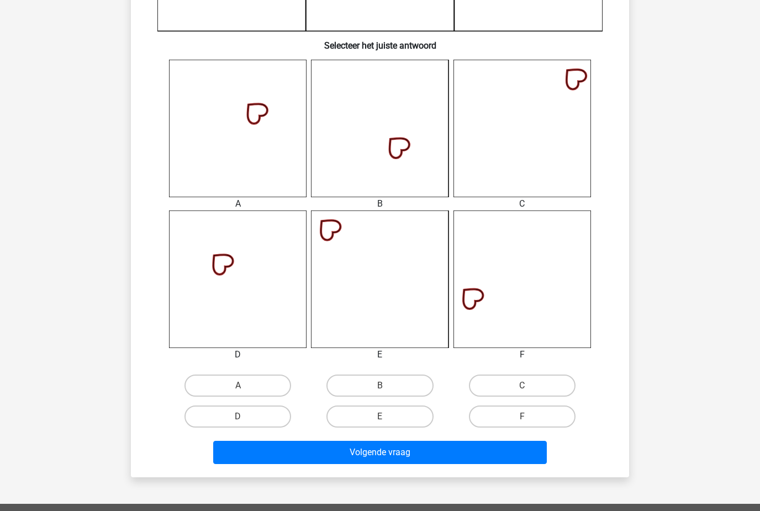
click at [260, 382] on label "A" at bounding box center [237, 385] width 107 height 22
click at [245, 385] on input "A" at bounding box center [241, 388] width 7 height 7
radio input "true"
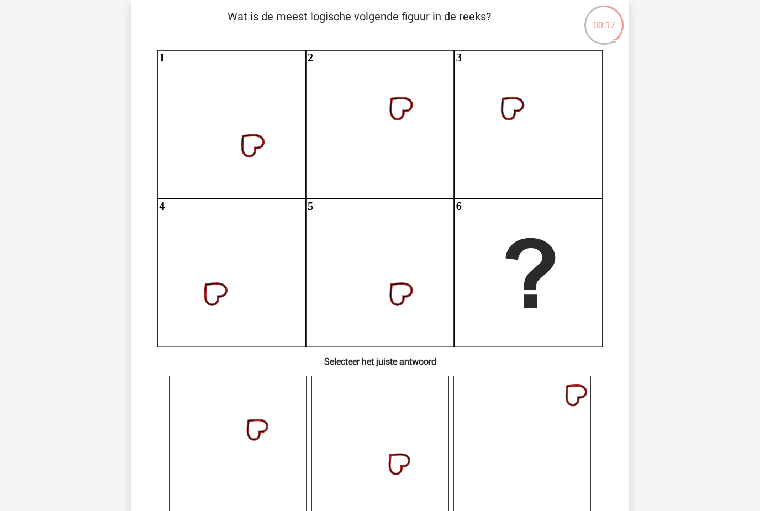
scroll to position [98, 0]
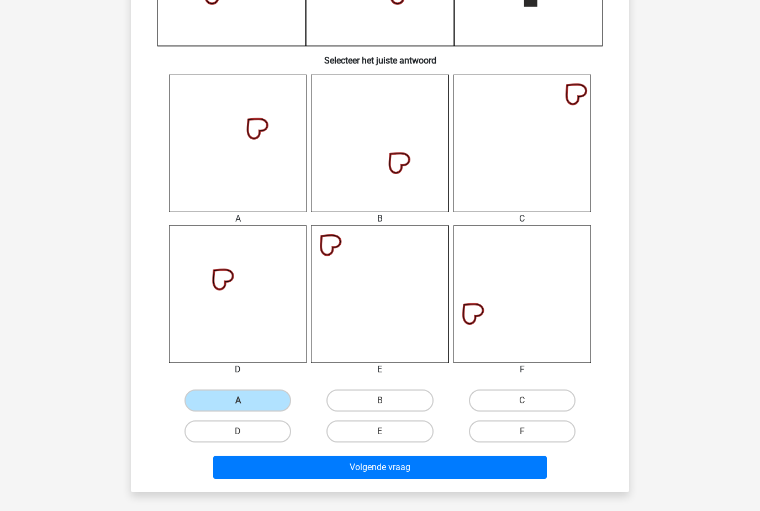
click at [493, 475] on button "Volgende vraag" at bounding box center [380, 466] width 334 height 23
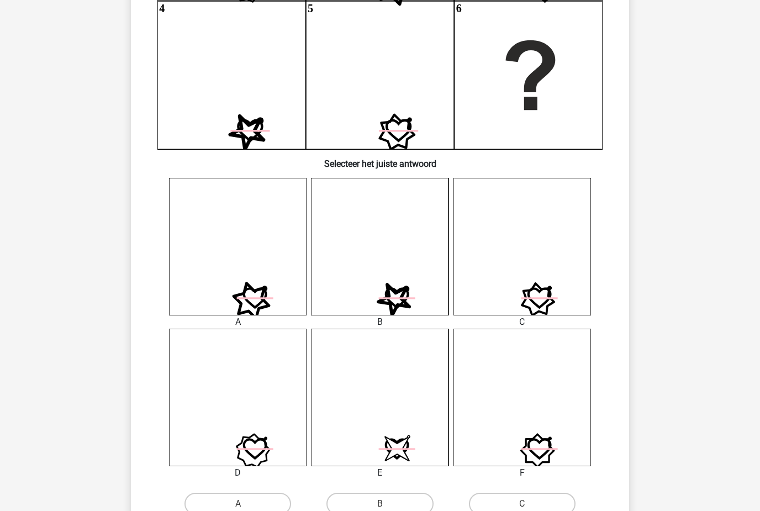
scroll to position [276, 0]
click at [397, 502] on label "B" at bounding box center [379, 503] width 107 height 22
click at [387, 503] on input "B" at bounding box center [383, 506] width 7 height 7
radio input "true"
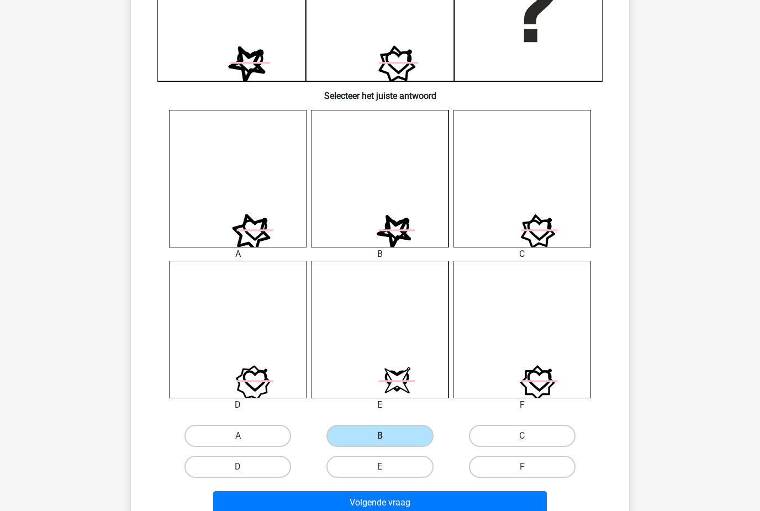
click at [501, 500] on button "Volgende vraag" at bounding box center [380, 502] width 334 height 23
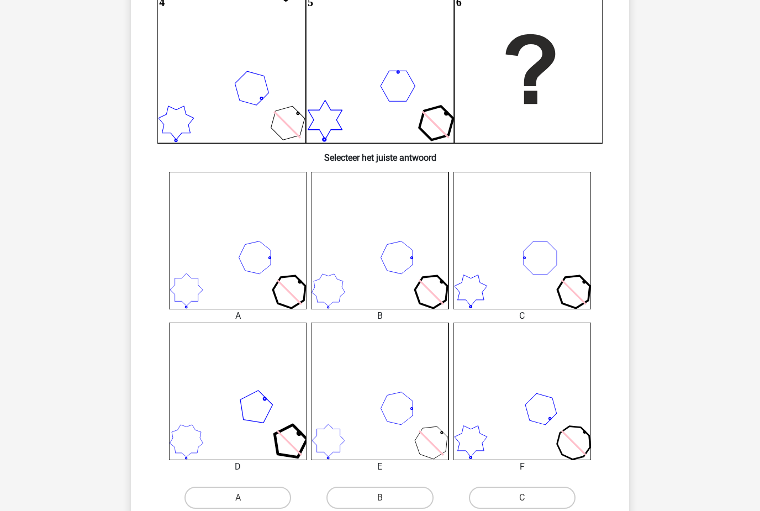
scroll to position [281, 0]
radio input "true"
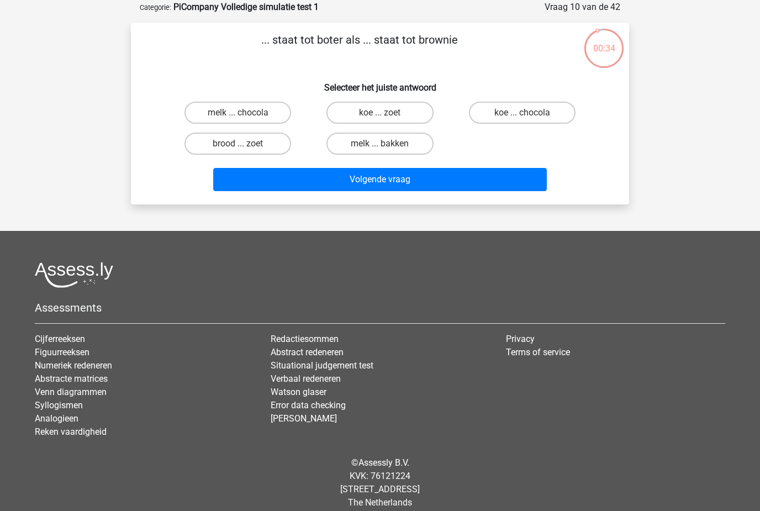
scroll to position [15, 0]
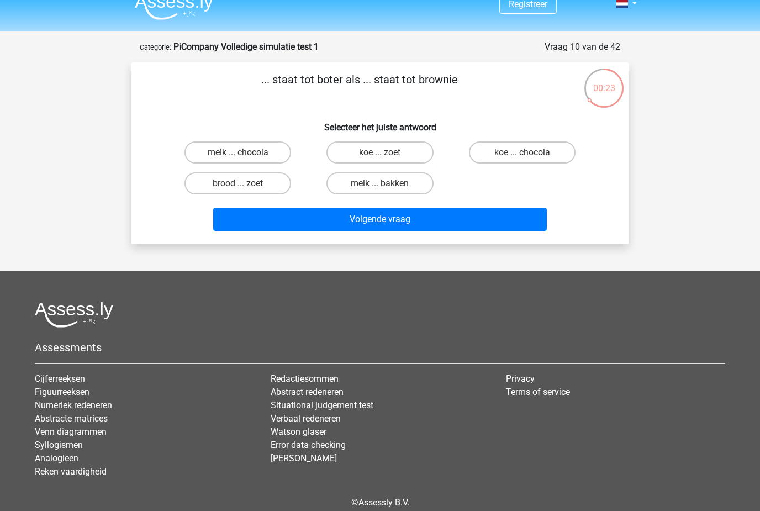
click at [259, 158] on label "melk ... chocola" at bounding box center [237, 152] width 107 height 22
click at [245, 158] on input "melk ... chocola" at bounding box center [241, 155] width 7 height 7
radio input "true"
click at [511, 226] on button "Volgende vraag" at bounding box center [380, 219] width 334 height 23
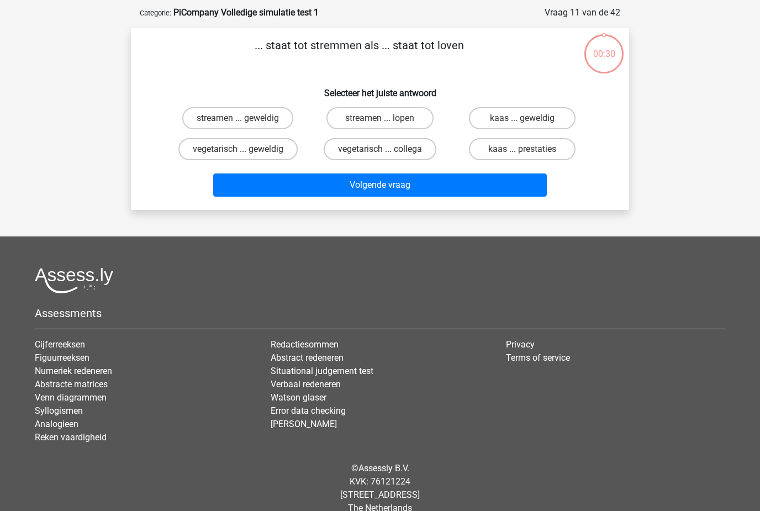
scroll to position [55, 0]
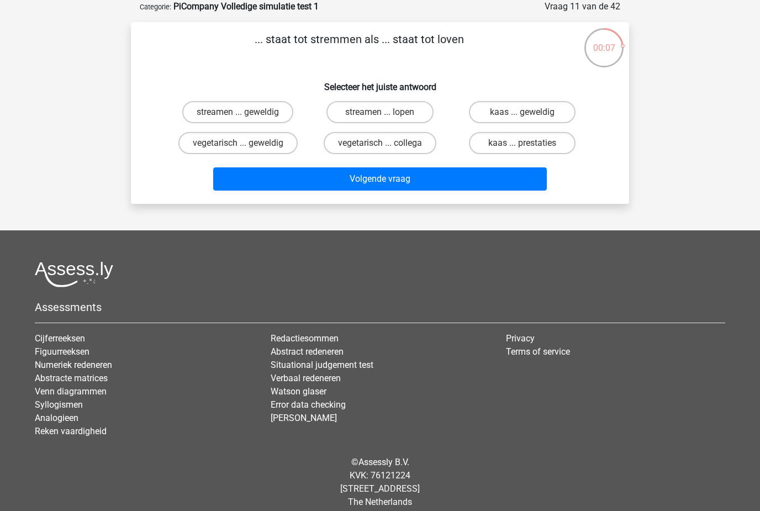
click at [238, 116] on input "streamen ... geweldig" at bounding box center [241, 115] width 7 height 7
radio input "true"
click at [515, 179] on button "Volgende vraag" at bounding box center [380, 178] width 334 height 23
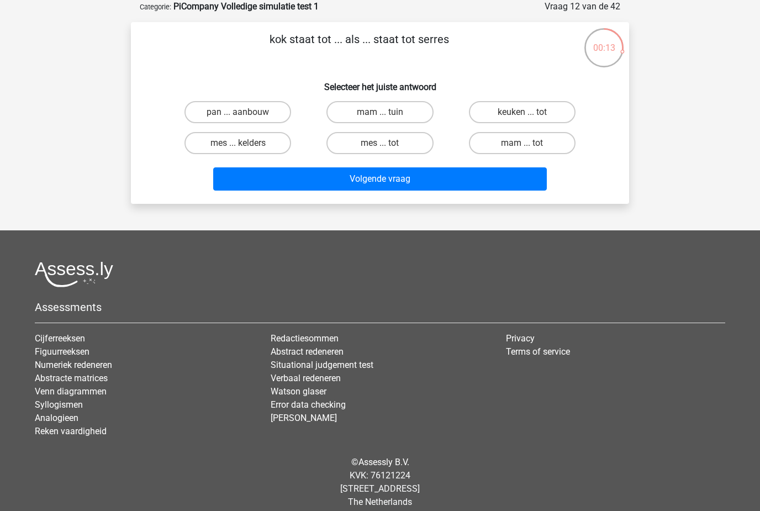
click at [282, 110] on label "pan ... aanbouw" at bounding box center [237, 112] width 107 height 22
click at [245, 112] on input "pan ... aanbouw" at bounding box center [241, 115] width 7 height 7
radio input "true"
click at [503, 187] on button "Volgende vraag" at bounding box center [380, 178] width 334 height 23
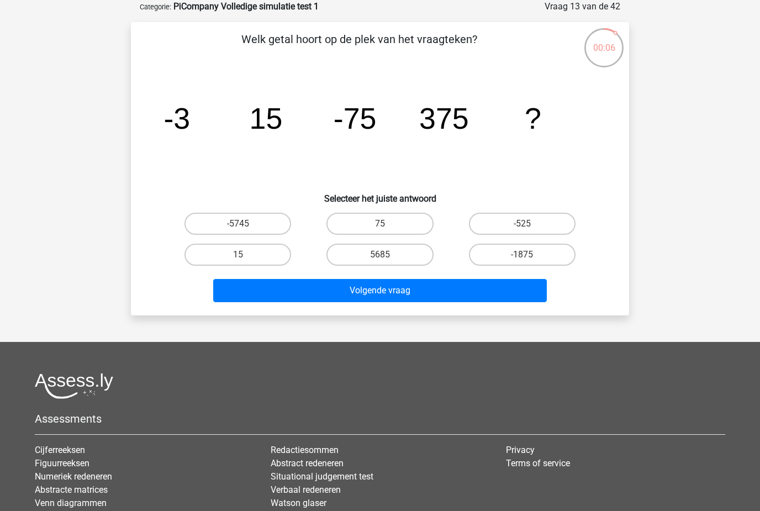
click at [392, 264] on label "5685" at bounding box center [379, 254] width 107 height 22
click at [387, 262] on input "5685" at bounding box center [383, 257] width 7 height 7
radio input "true"
click at [557, 261] on label "-1875" at bounding box center [522, 254] width 107 height 22
click at [529, 261] on input "-1875" at bounding box center [525, 257] width 7 height 7
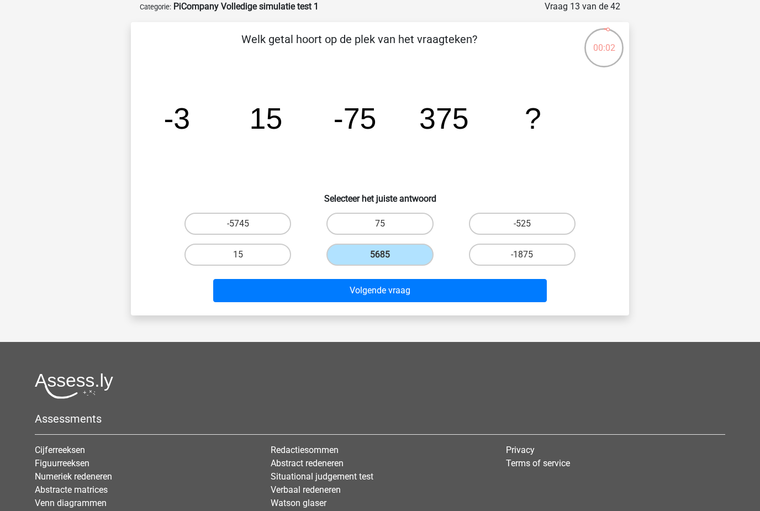
radio input "true"
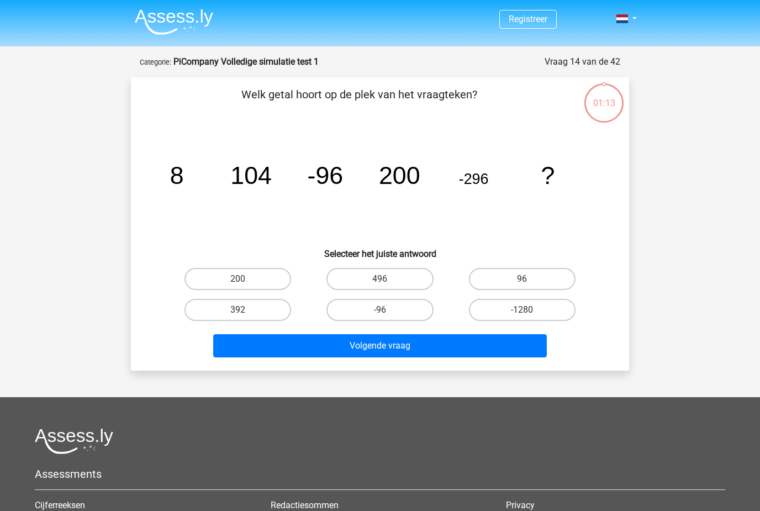
scroll to position [55, 0]
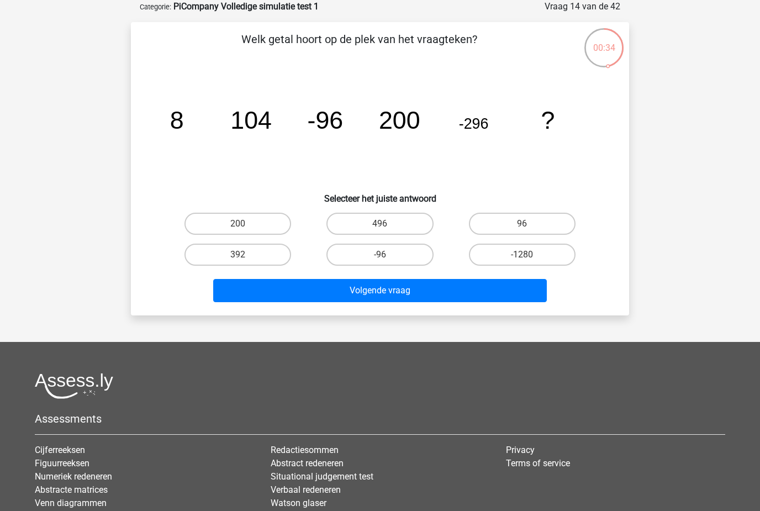
click at [432, 221] on label "496" at bounding box center [379, 224] width 107 height 22
click at [387, 224] on input "496" at bounding box center [383, 227] width 7 height 7
radio input "true"
click at [458, 292] on button "Volgende vraag" at bounding box center [380, 290] width 334 height 23
click at [398, 252] on label "49" at bounding box center [379, 254] width 107 height 22
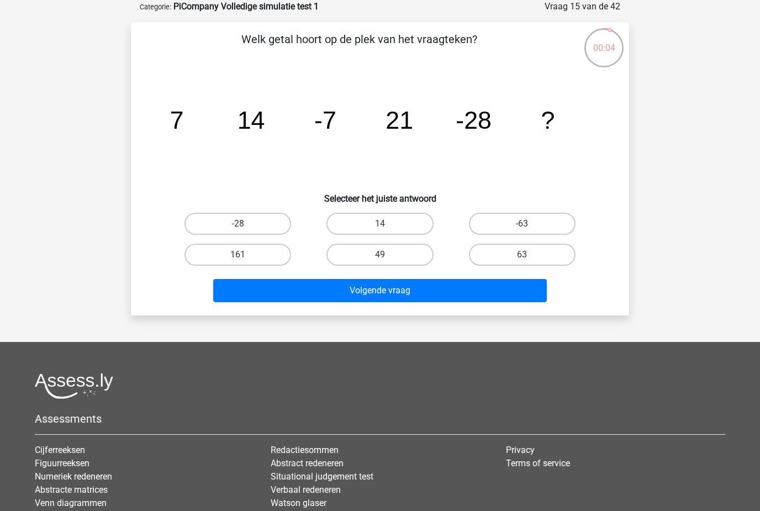
click at [387, 254] on input "49" at bounding box center [383, 257] width 7 height 7
radio input "true"
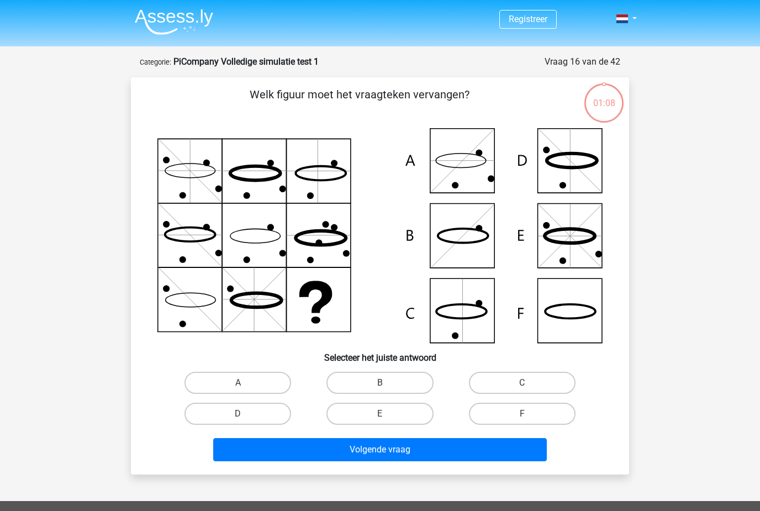
scroll to position [55, 0]
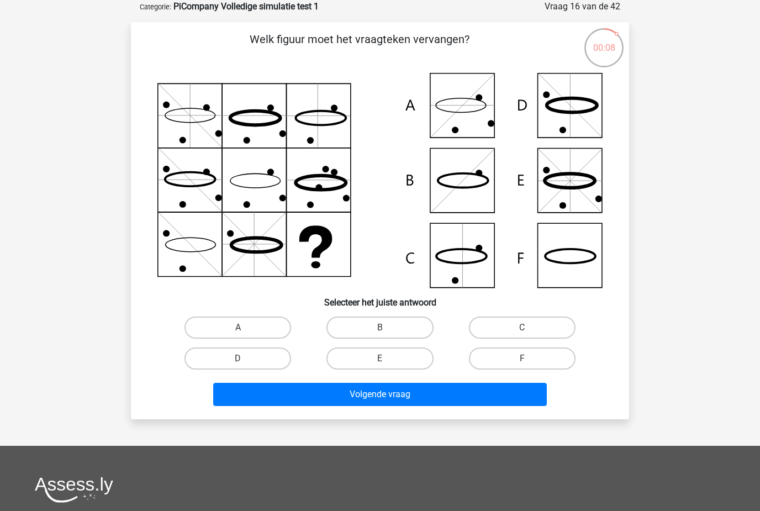
click at [546, 318] on label "C" at bounding box center [522, 327] width 107 height 22
click at [529, 327] on input "C" at bounding box center [525, 330] width 7 height 7
radio input "true"
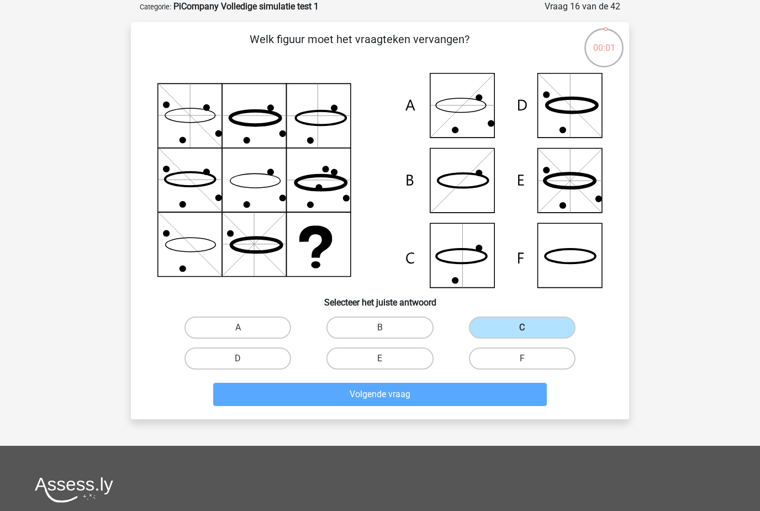
click at [564, 353] on label "F" at bounding box center [522, 358] width 107 height 22
click at [529, 358] on input "F" at bounding box center [525, 361] width 7 height 7
radio input "true"
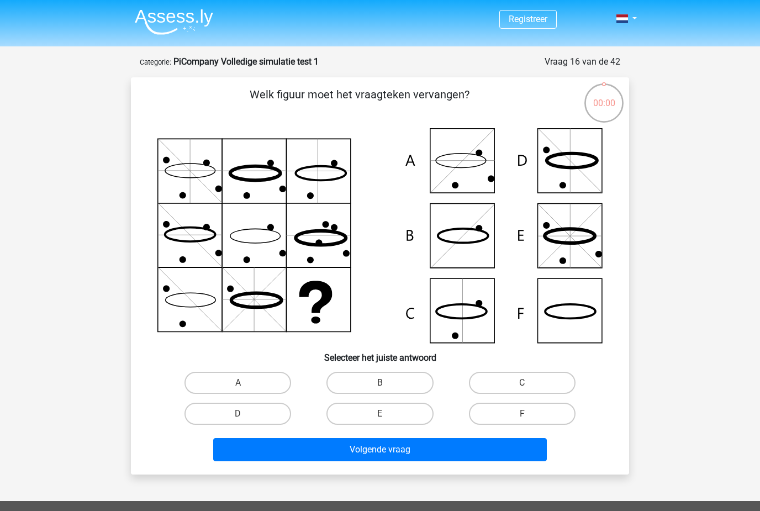
scroll to position [55, 0]
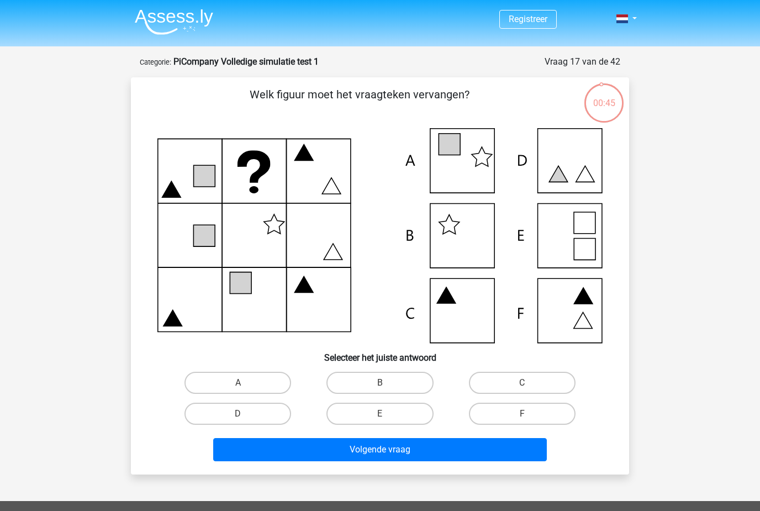
scroll to position [55, 0]
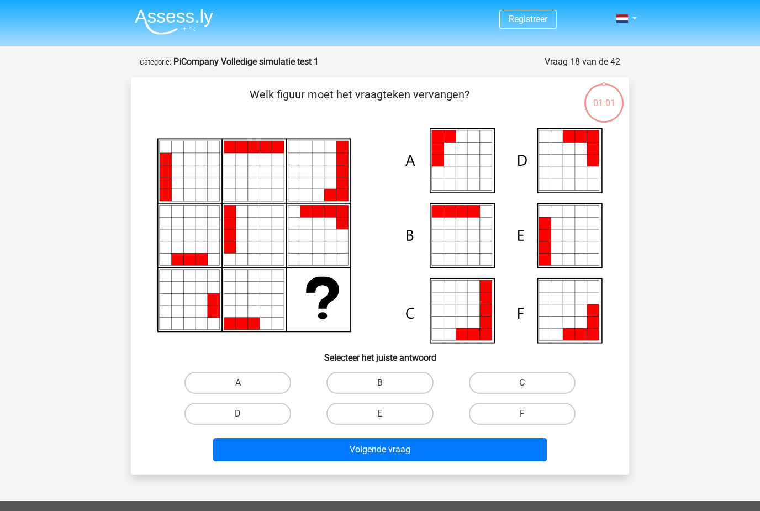
scroll to position [55, 0]
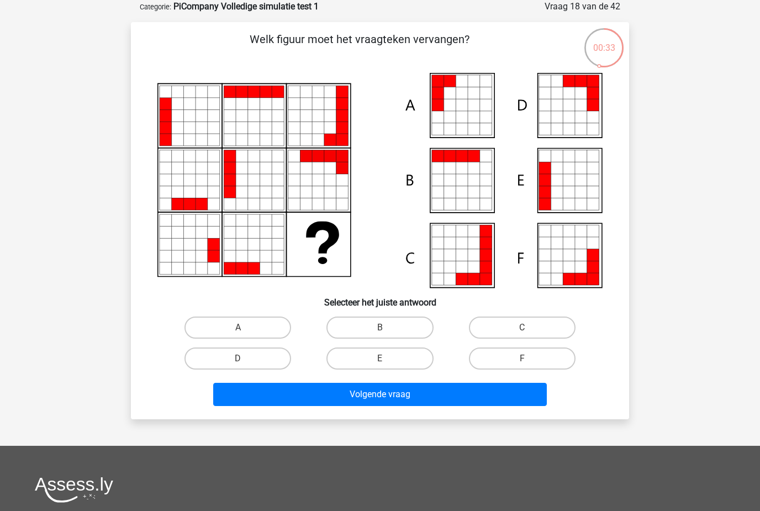
click at [397, 363] on label "E" at bounding box center [379, 358] width 107 height 22
click at [387, 363] on input "E" at bounding box center [383, 361] width 7 height 7
radio input "true"
click at [506, 405] on button "Volgende vraag" at bounding box center [380, 394] width 334 height 23
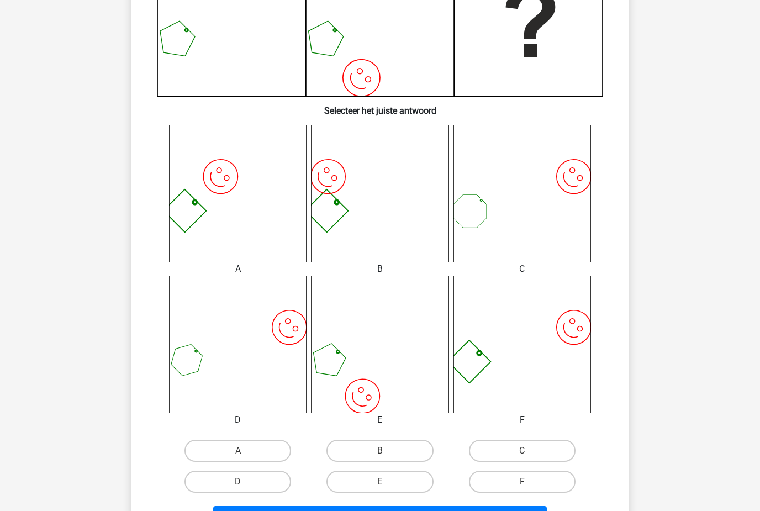
scroll to position [331, 0]
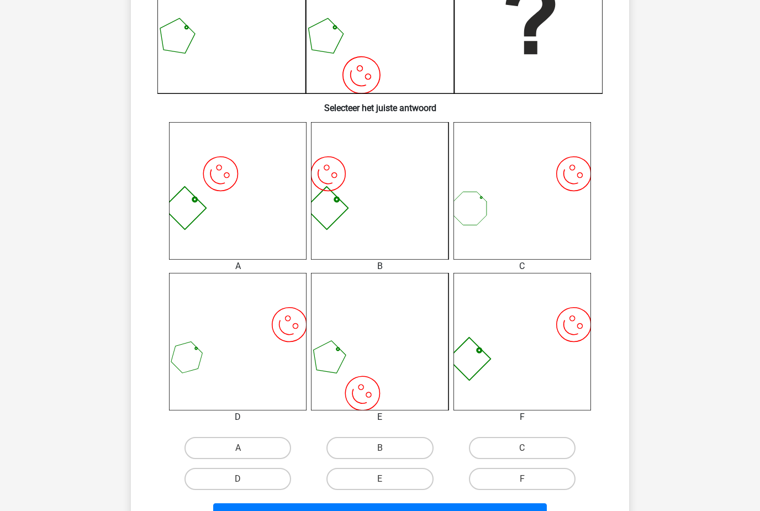
click at [411, 473] on label "E" at bounding box center [379, 479] width 107 height 22
click at [387, 479] on input "E" at bounding box center [383, 482] width 7 height 7
radio input "true"
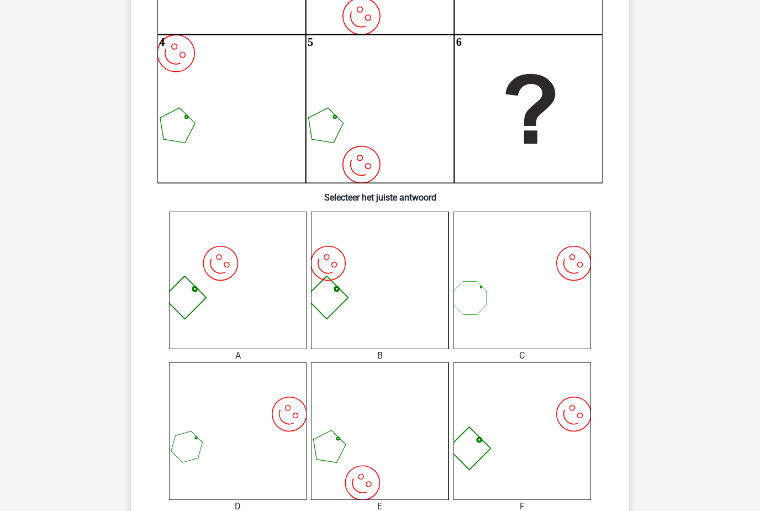
scroll to position [205, 0]
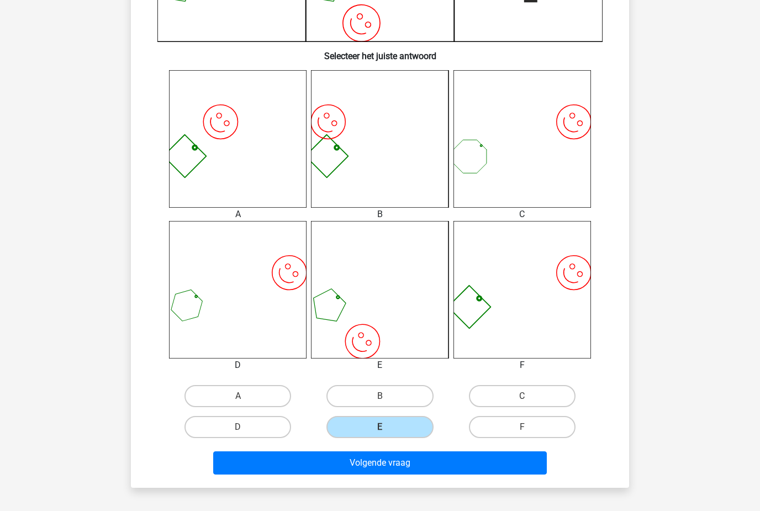
click at [454, 463] on button "Volgende vraag" at bounding box center [380, 462] width 334 height 23
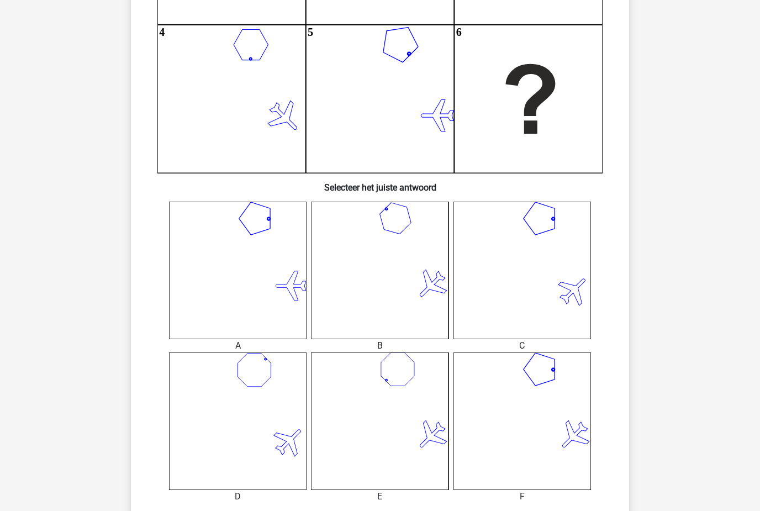
scroll to position [266, 0]
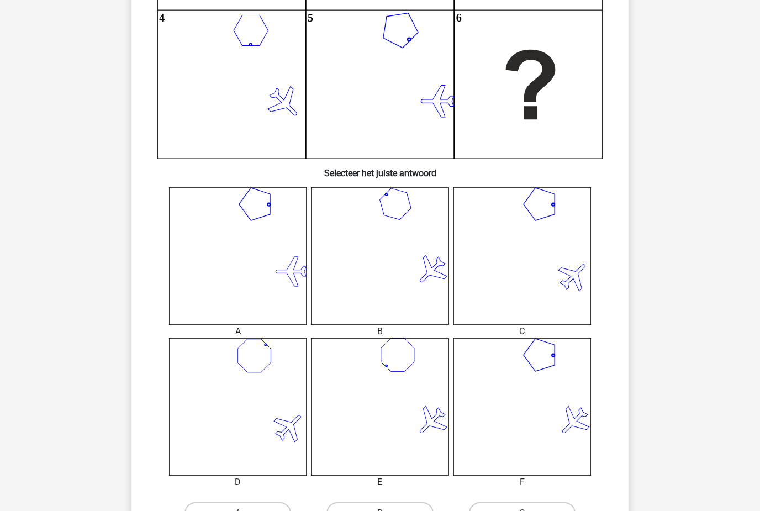
click at [270, 510] on label "A" at bounding box center [237, 513] width 107 height 22
click at [245, 510] on input "A" at bounding box center [241, 516] width 7 height 7
radio input "true"
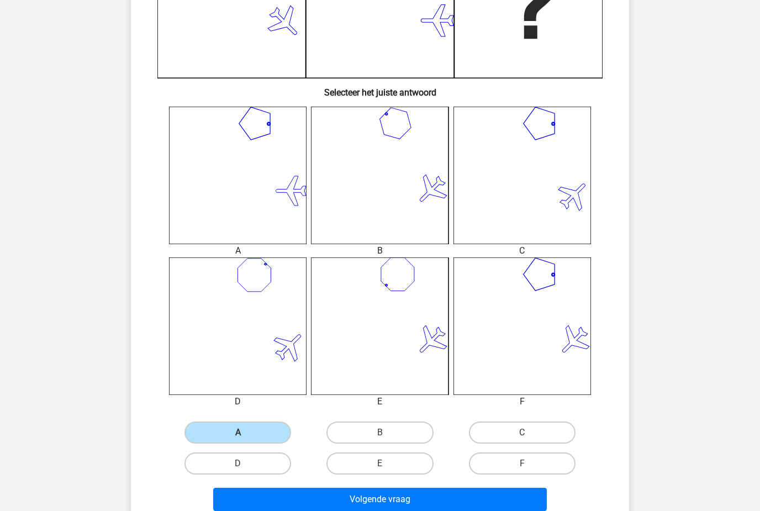
scroll to position [347, 0]
click at [280, 459] on label "D" at bounding box center [237, 463] width 107 height 22
click at [245, 463] on input "D" at bounding box center [241, 466] width 7 height 7
radio input "true"
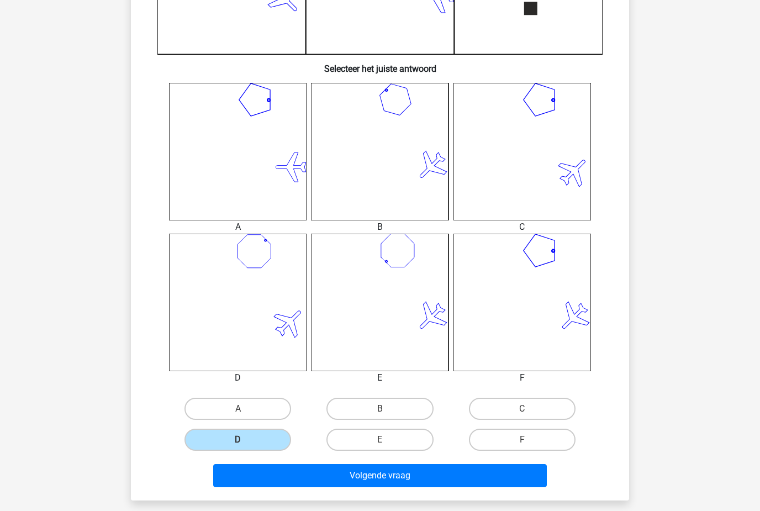
click at [402, 479] on button "Volgende vraag" at bounding box center [380, 475] width 334 height 23
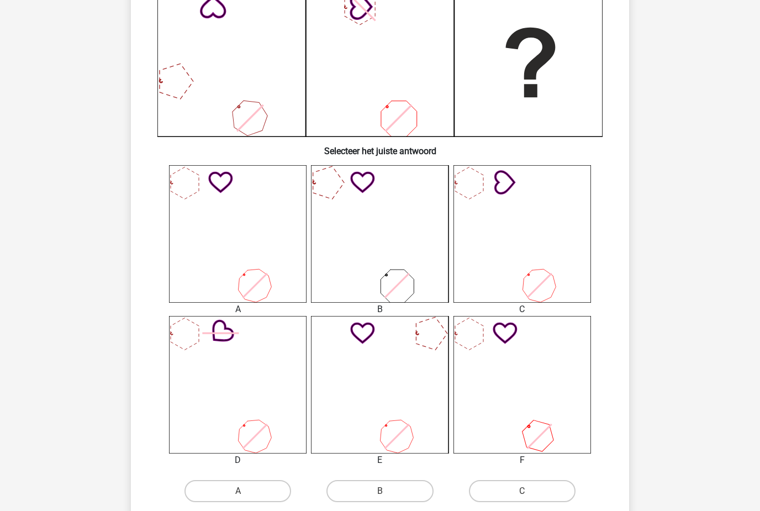
scroll to position [305, 0]
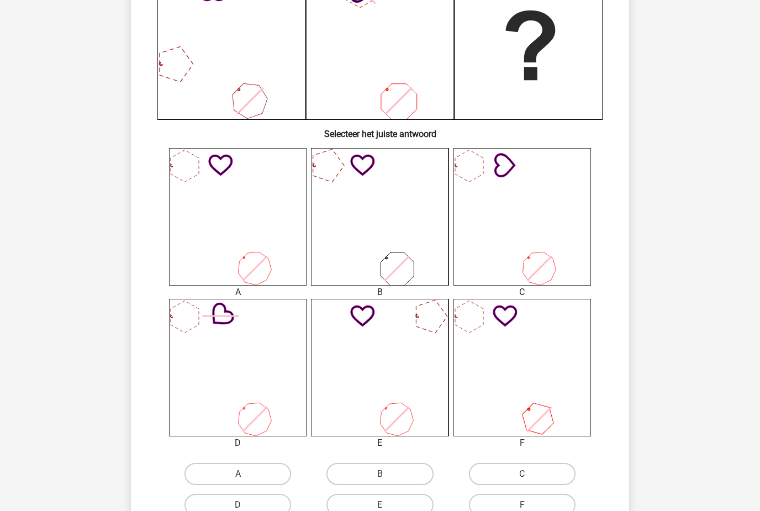
click at [278, 506] on label "D" at bounding box center [237, 504] width 107 height 22
click at [245, 506] on input "D" at bounding box center [241, 508] width 7 height 7
radio input "true"
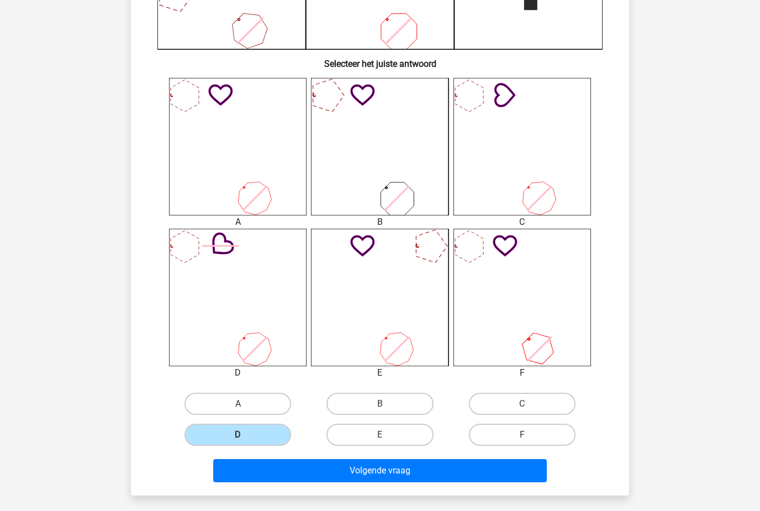
click at [469, 459] on button "Volgende vraag" at bounding box center [380, 470] width 334 height 23
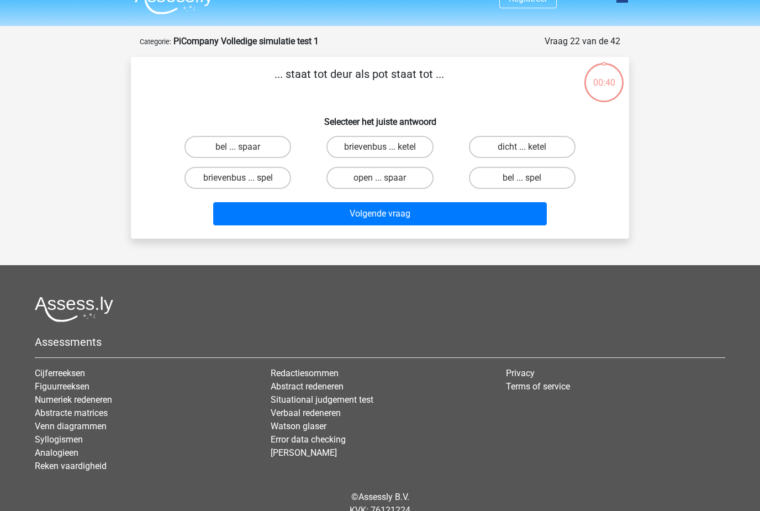
scroll to position [2, 0]
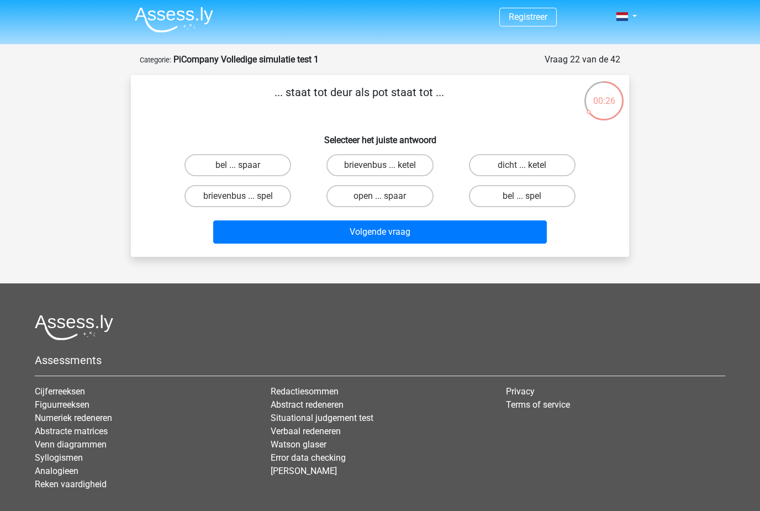
click at [259, 169] on label "bel ... spaar" at bounding box center [237, 165] width 107 height 22
click at [245, 169] on input "bel ... spaar" at bounding box center [241, 168] width 7 height 7
radio input "true"
click at [541, 238] on button "Volgende vraag" at bounding box center [380, 231] width 334 height 23
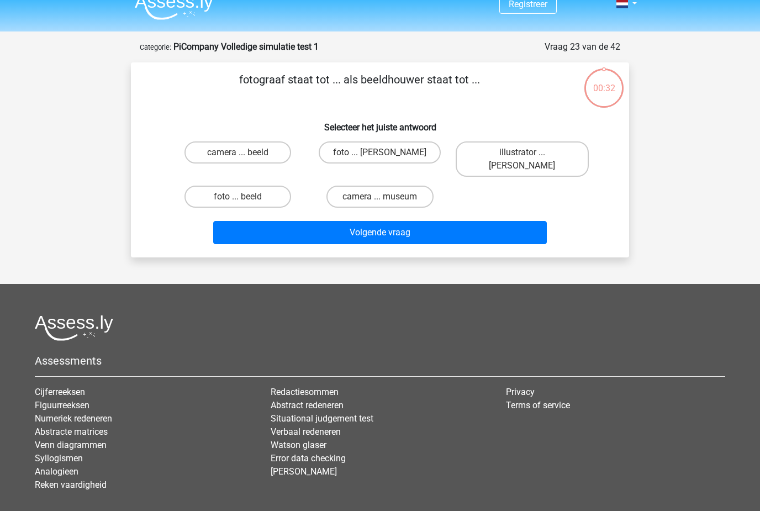
scroll to position [31, 0]
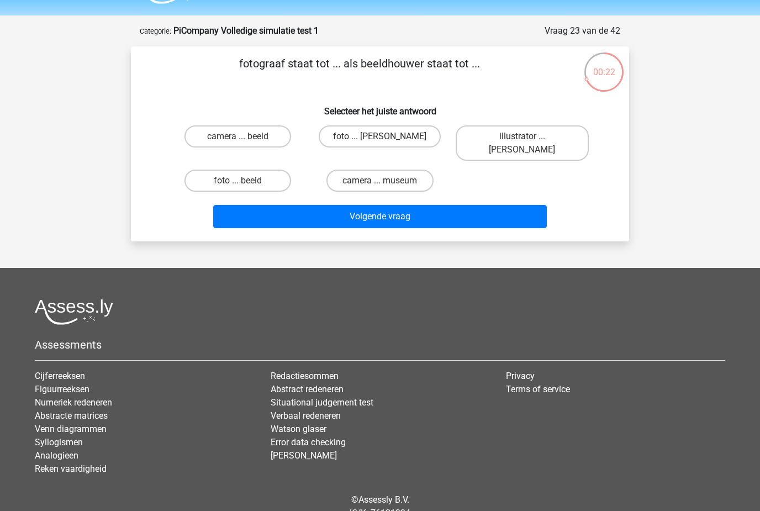
click at [232, 169] on label "foto ... beeld" at bounding box center [237, 180] width 107 height 22
click at [238, 180] on input "foto ... beeld" at bounding box center [241, 183] width 7 height 7
radio input "true"
click at [519, 213] on button "Volgende vraag" at bounding box center [380, 216] width 334 height 23
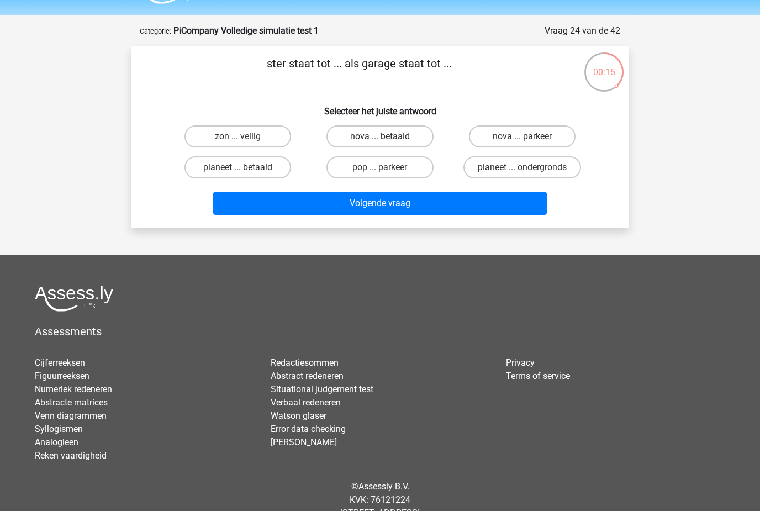
click at [569, 133] on label "nova ... parkeer" at bounding box center [522, 136] width 107 height 22
click at [529, 136] on input "nova ... parkeer" at bounding box center [525, 139] width 7 height 7
radio input "true"
click at [279, 118] on div "ster staat tot ... als garage staat tot ... Selecteer het juiste antwoord zon .…" at bounding box center [379, 137] width 489 height 164
click at [254, 140] on label "zon ... veilig" at bounding box center [237, 136] width 107 height 22
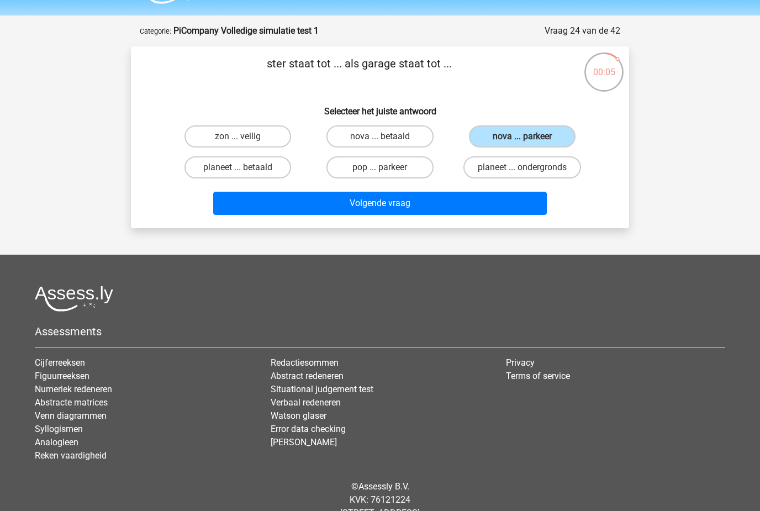
click at [245, 140] on input "zon ... veilig" at bounding box center [241, 139] width 7 height 7
radio input "true"
click at [502, 211] on button "Volgende vraag" at bounding box center [380, 203] width 334 height 23
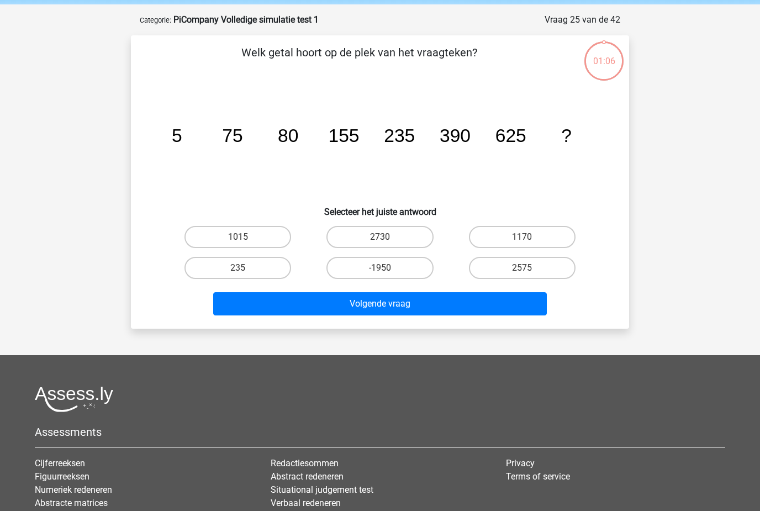
scroll to position [55, 0]
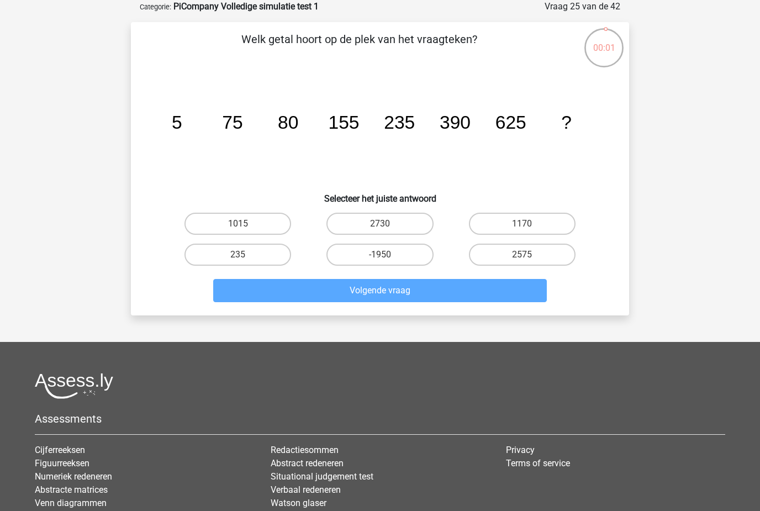
click at [260, 213] on label "1015" at bounding box center [237, 224] width 107 height 22
click at [245, 224] on input "1015" at bounding box center [241, 227] width 7 height 7
radio input "true"
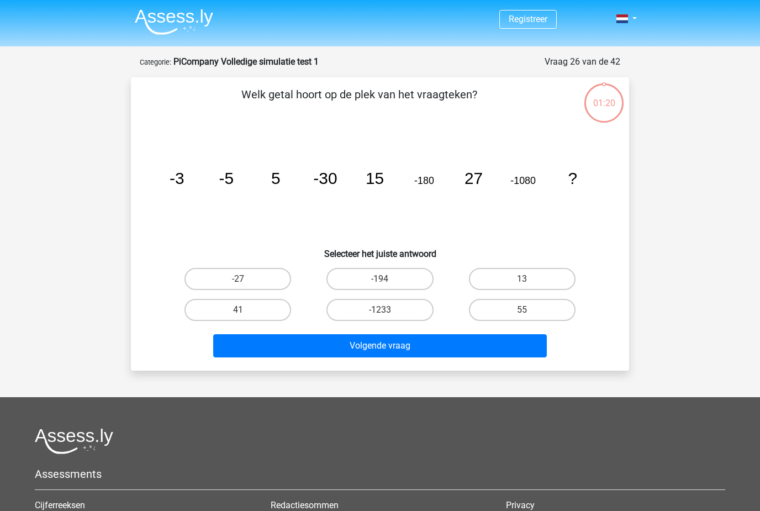
scroll to position [91, 0]
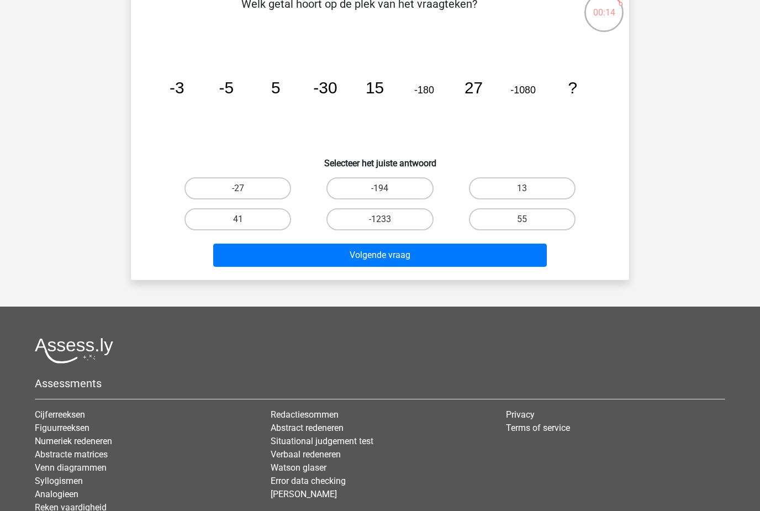
click at [254, 229] on label "41" at bounding box center [237, 219] width 107 height 22
click at [245, 226] on input "41" at bounding box center [241, 222] width 7 height 7
radio input "true"
click at [389, 258] on button "Volgende vraag" at bounding box center [380, 254] width 334 height 23
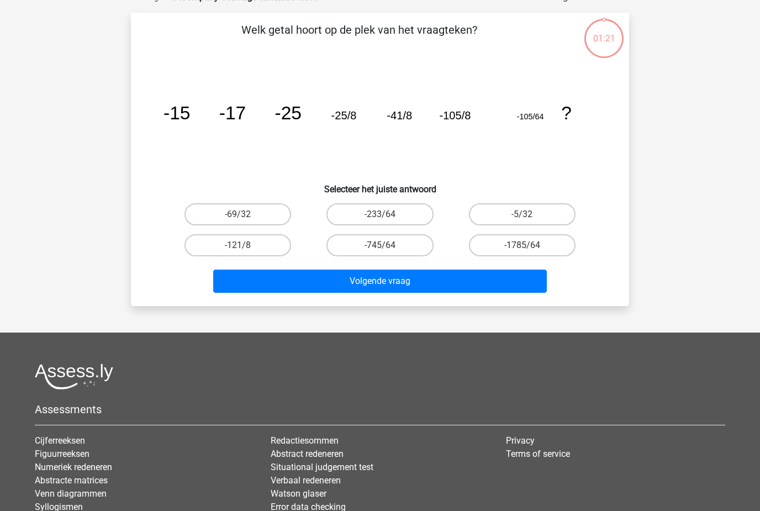
scroll to position [55, 0]
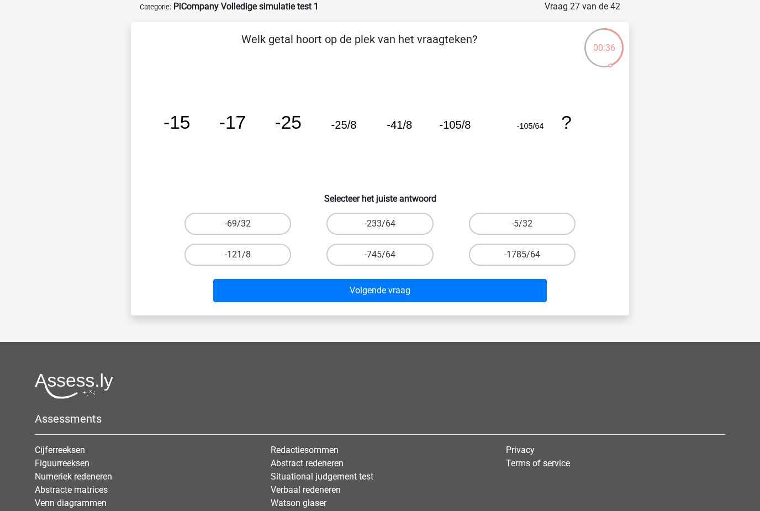
click at [567, 242] on div "-1785/64" at bounding box center [522, 254] width 142 height 31
click at [553, 259] on label "-1785/64" at bounding box center [522, 254] width 107 height 22
click at [529, 259] on input "-1785/64" at bounding box center [525, 257] width 7 height 7
radio input "true"
click at [502, 295] on button "Volgende vraag" at bounding box center [380, 290] width 334 height 23
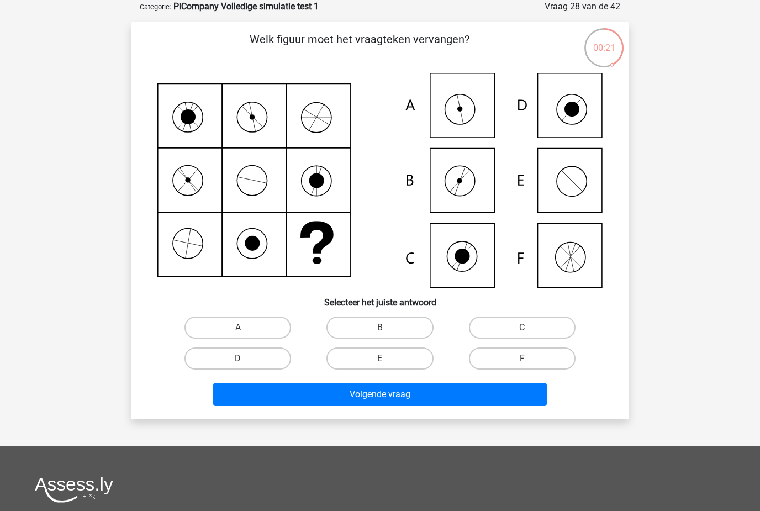
scroll to position [55, 0]
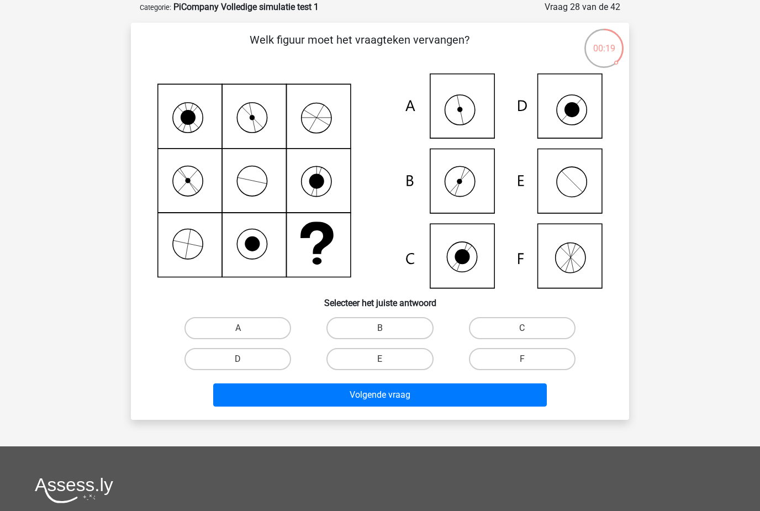
click at [407, 323] on label "B" at bounding box center [379, 328] width 107 height 22
click at [387, 328] on input "B" at bounding box center [383, 331] width 7 height 7
radio input "true"
click at [465, 396] on button "Volgende vraag" at bounding box center [380, 394] width 334 height 23
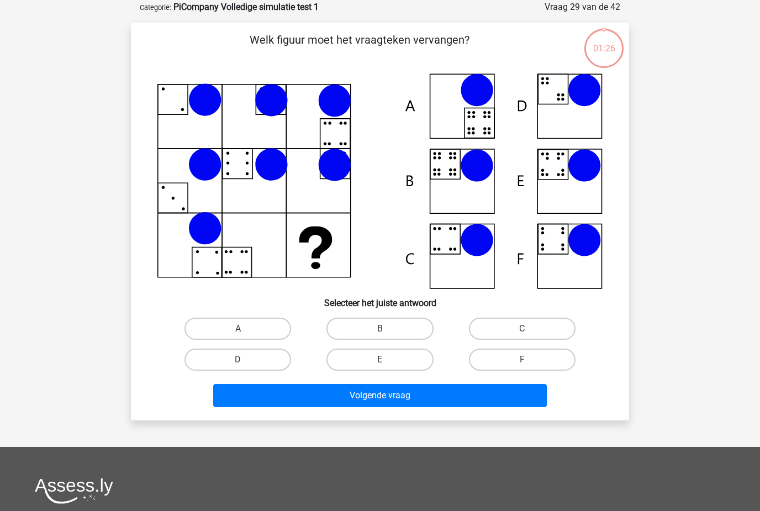
scroll to position [55, 0]
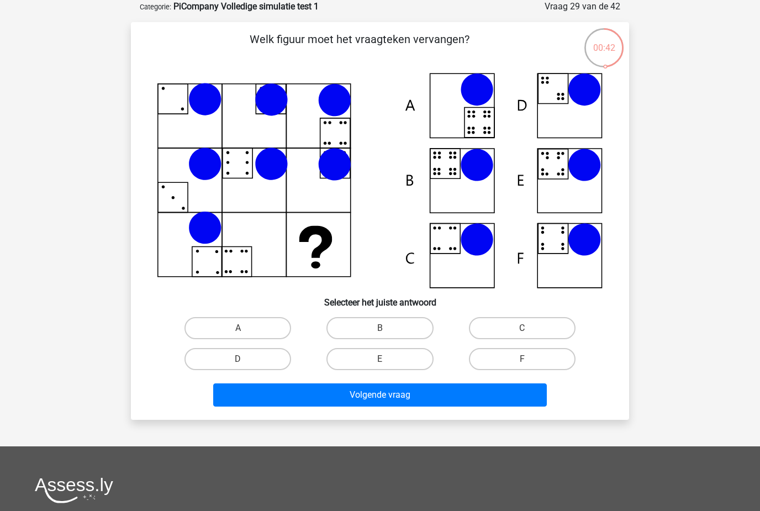
click at [423, 368] on label "E" at bounding box center [379, 359] width 107 height 22
click at [387, 366] on input "E" at bounding box center [383, 362] width 7 height 7
radio input "true"
click at [375, 406] on button "Volgende vraag" at bounding box center [380, 394] width 334 height 23
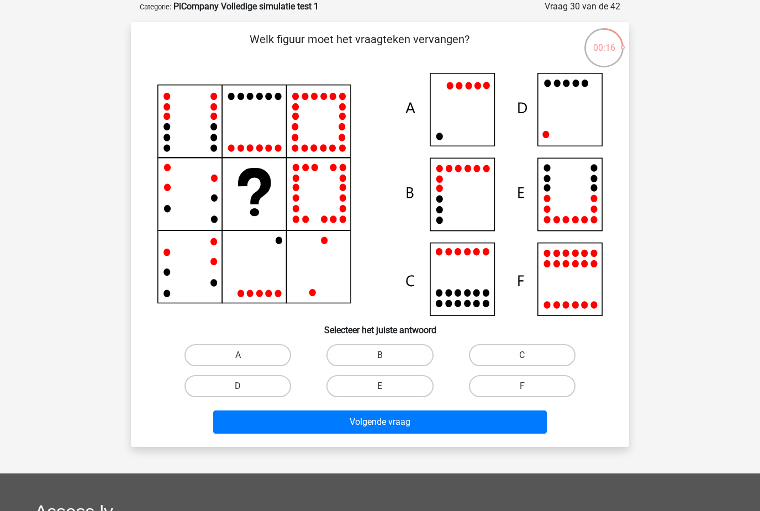
click at [266, 389] on label "D" at bounding box center [237, 386] width 107 height 22
click at [245, 389] on input "D" at bounding box center [241, 389] width 7 height 7
radio input "true"
click at [383, 421] on button "Volgende vraag" at bounding box center [380, 421] width 334 height 23
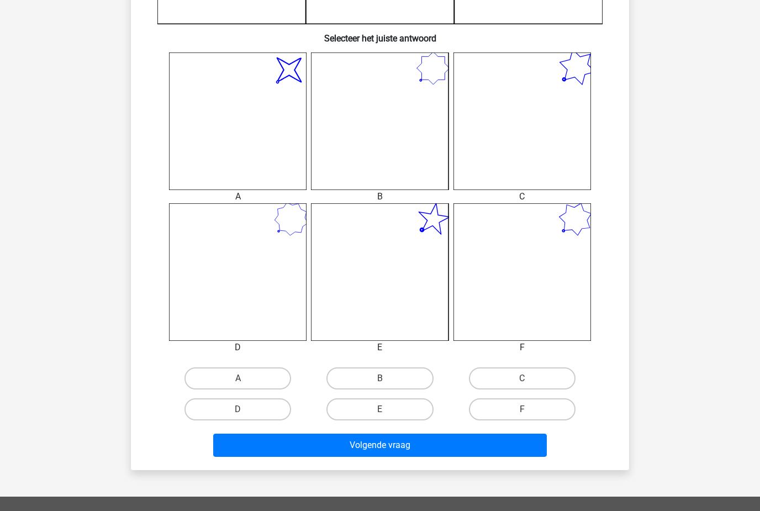
scroll to position [401, 0]
click at [406, 407] on label "E" at bounding box center [379, 408] width 107 height 22
click at [387, 408] on input "E" at bounding box center [383, 411] width 7 height 7
radio input "true"
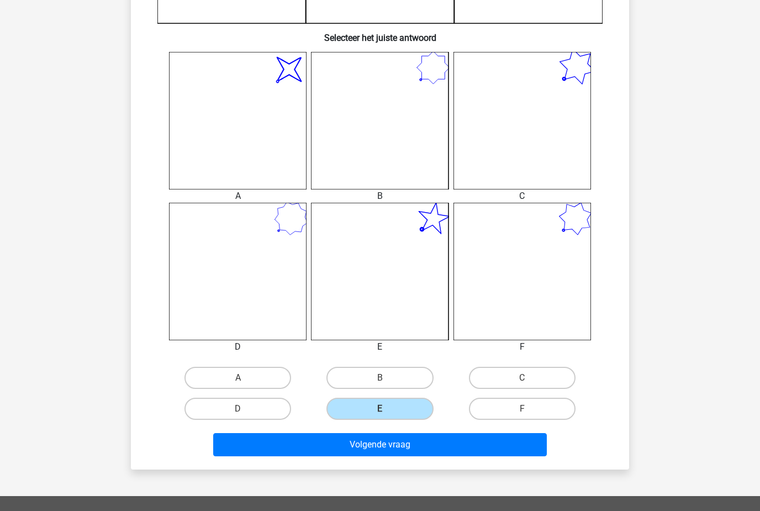
click at [431, 441] on button "Volgende vraag" at bounding box center [380, 444] width 334 height 23
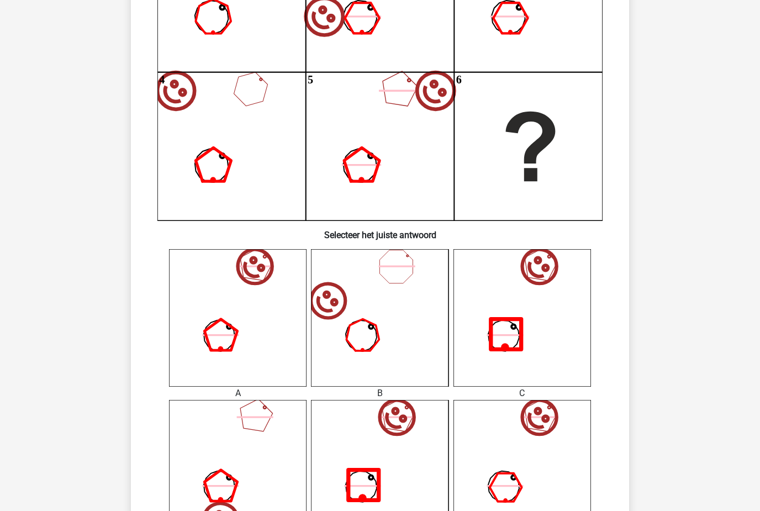
scroll to position [289, 0]
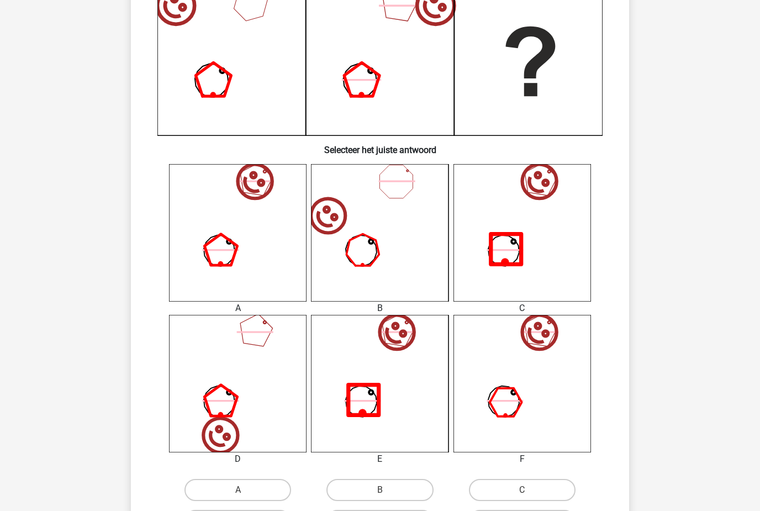
click at [255, 387] on icon "image/svg+xml" at bounding box center [237, 383] width 137 height 137
click at [257, 487] on label "A" at bounding box center [237, 490] width 107 height 22
click at [245, 490] on input "A" at bounding box center [241, 493] width 7 height 7
radio input "true"
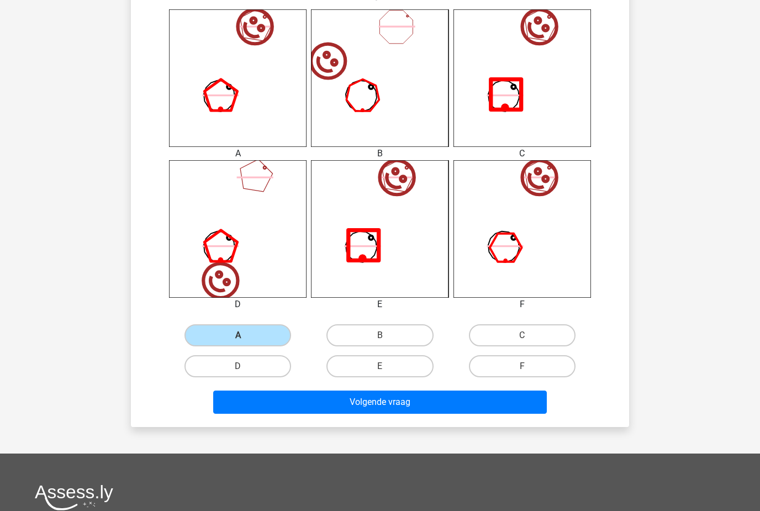
click at [485, 404] on button "Volgende vraag" at bounding box center [380, 401] width 334 height 23
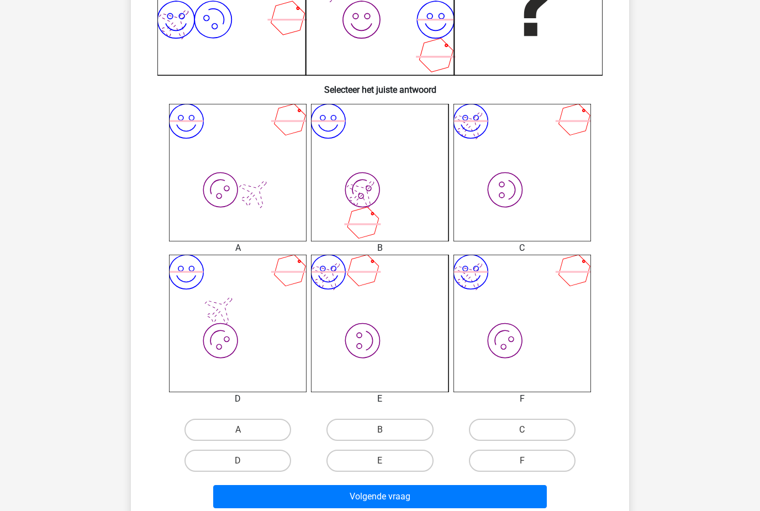
scroll to position [350, 0]
click at [547, 464] on label "F" at bounding box center [522, 460] width 107 height 22
click at [529, 464] on input "F" at bounding box center [525, 463] width 7 height 7
radio input "true"
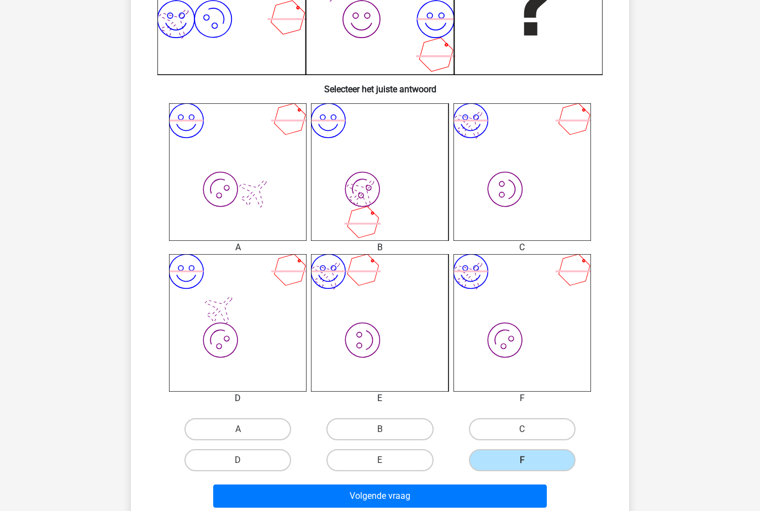
click at [517, 507] on button "Volgende vraag" at bounding box center [380, 495] width 334 height 23
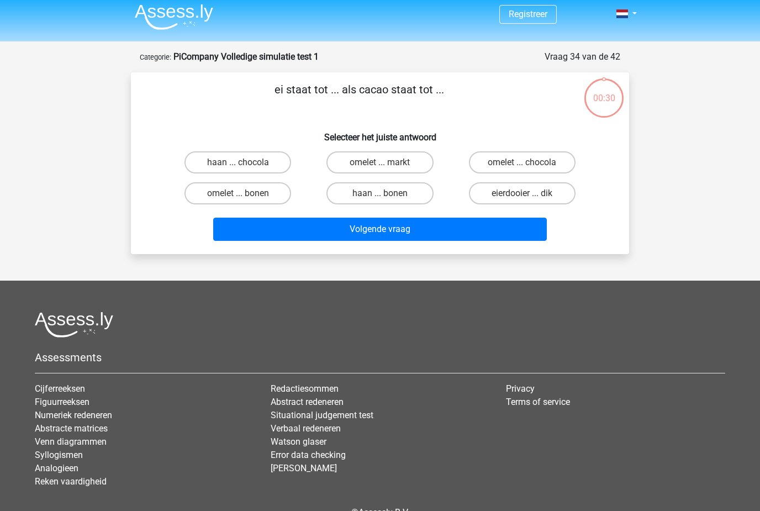
scroll to position [6, 0]
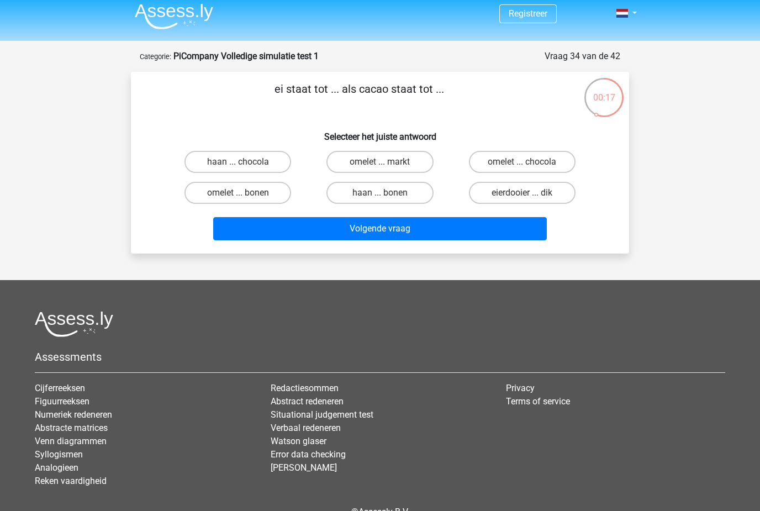
click at [555, 163] on label "omelet ... chocola" at bounding box center [522, 162] width 107 height 22
click at [529, 163] on input "omelet ... chocola" at bounding box center [525, 165] width 7 height 7
radio input "true"
click at [516, 233] on button "Volgende vraag" at bounding box center [380, 228] width 334 height 23
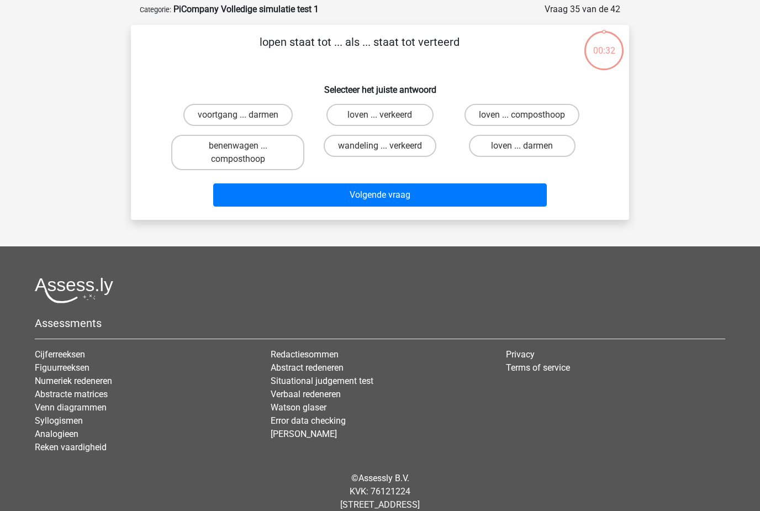
scroll to position [55, 0]
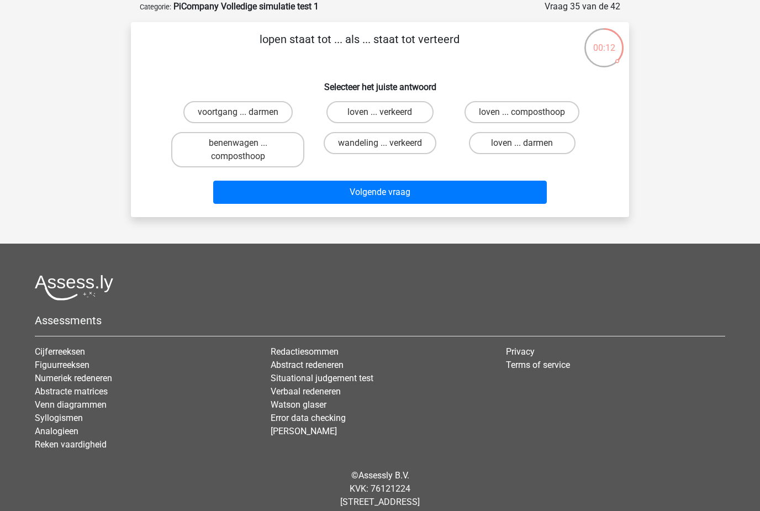
click at [270, 115] on label "voortgang ... darmen" at bounding box center [237, 112] width 109 height 22
click at [245, 115] on input "voortgang ... darmen" at bounding box center [241, 115] width 7 height 7
radio input "true"
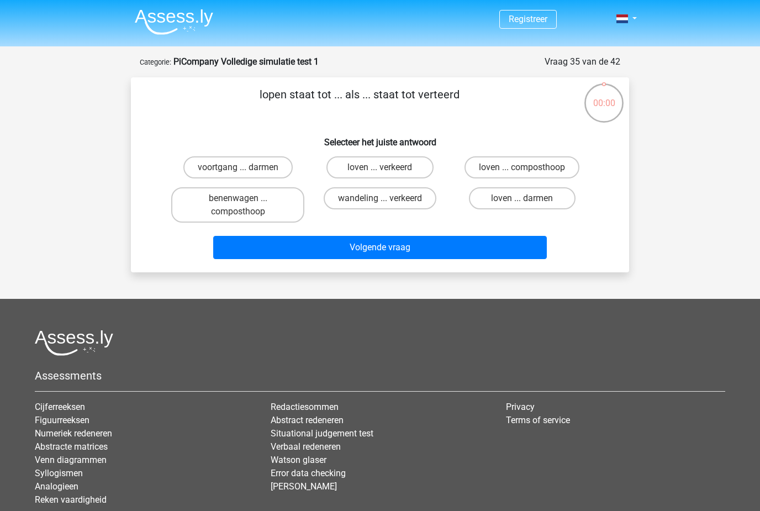
scroll to position [55, 0]
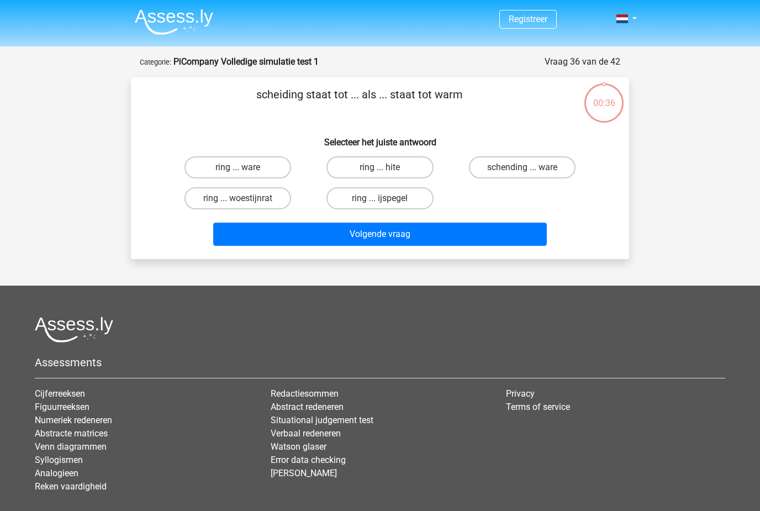
scroll to position [55, 0]
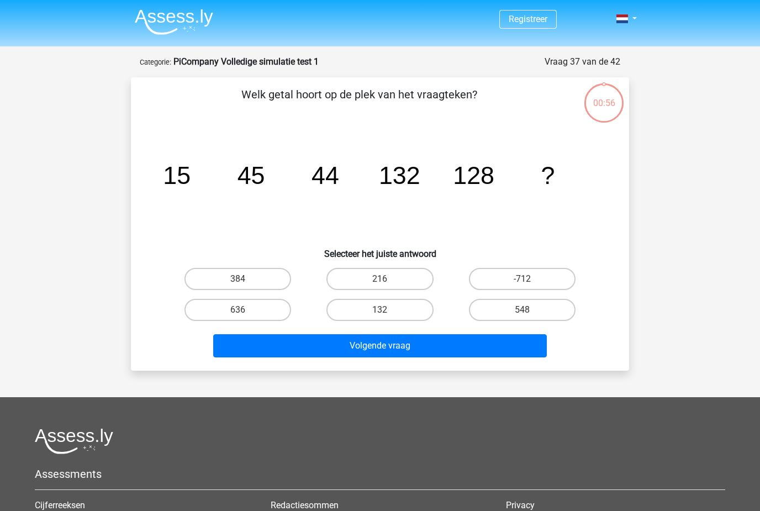
scroll to position [55, 0]
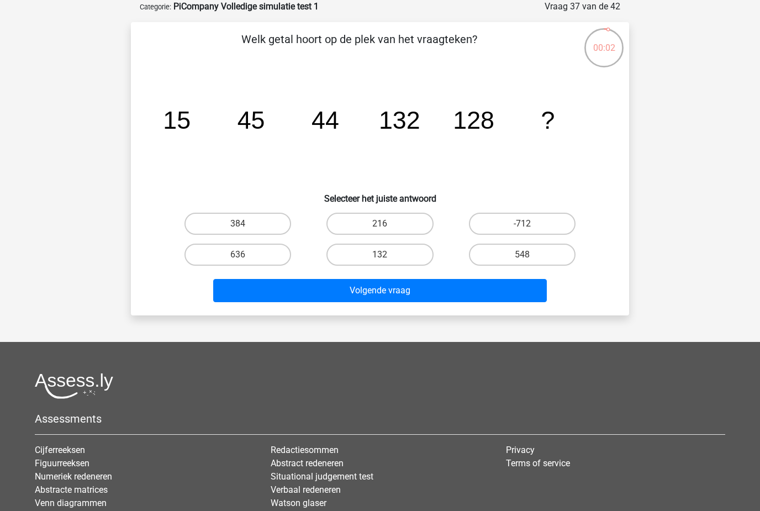
click at [553, 262] on label "548" at bounding box center [522, 254] width 107 height 22
click at [529, 262] on input "548" at bounding box center [525, 257] width 7 height 7
radio input "true"
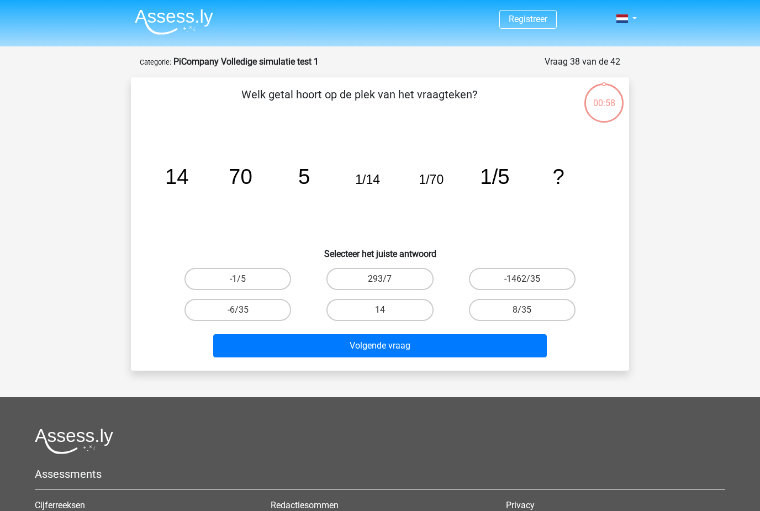
scroll to position [55, 0]
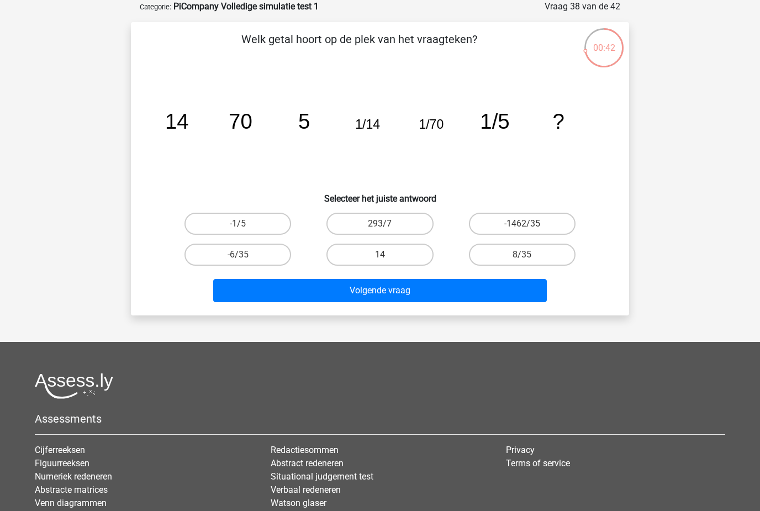
click at [394, 254] on label "14" at bounding box center [379, 254] width 107 height 22
click at [387, 254] on input "14" at bounding box center [383, 257] width 7 height 7
radio input "true"
click at [524, 288] on button "Volgende vraag" at bounding box center [380, 290] width 334 height 23
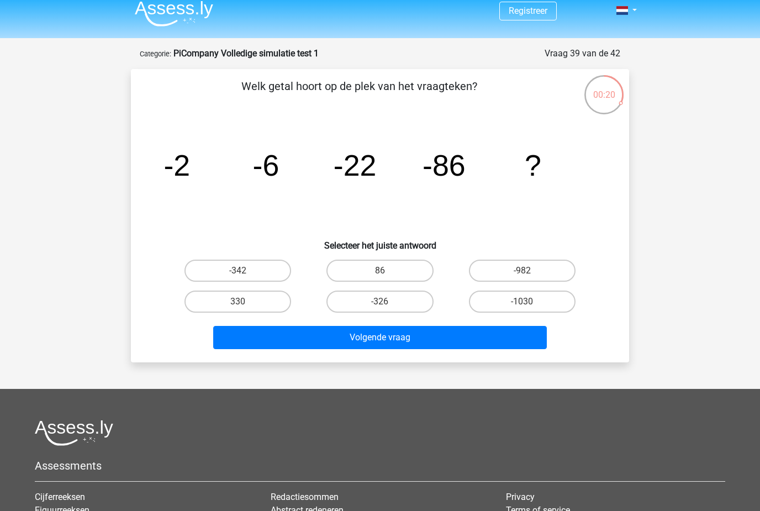
scroll to position [0, 0]
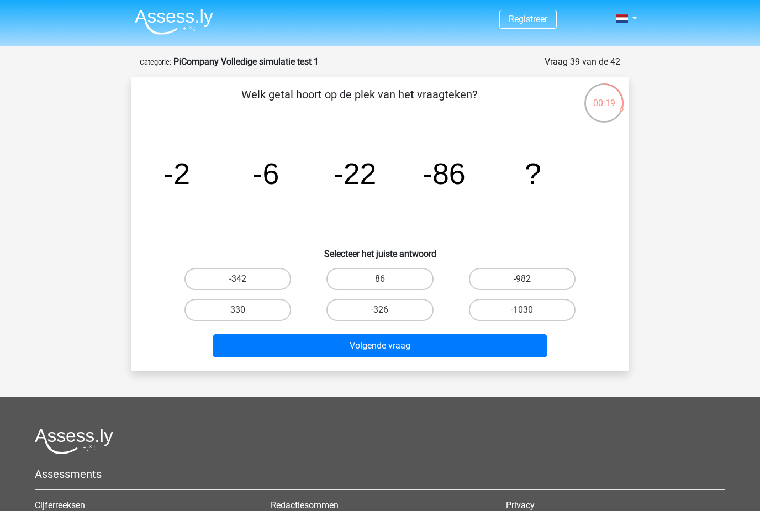
click at [505, 312] on label "-1030" at bounding box center [522, 310] width 107 height 22
click at [522, 312] on input "-1030" at bounding box center [525, 313] width 7 height 7
radio input "true"
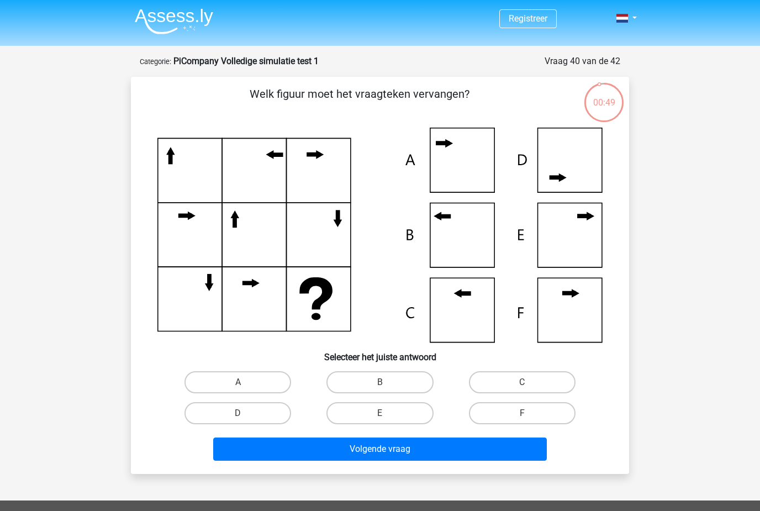
scroll to position [25, 0]
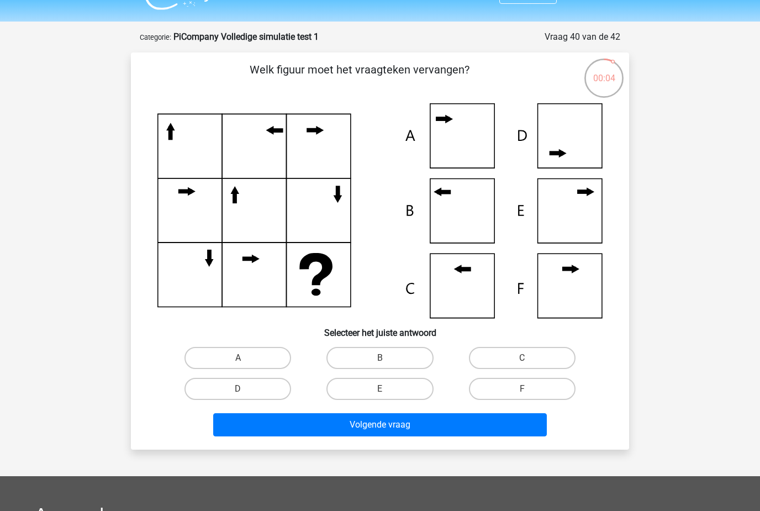
click at [543, 353] on label "C" at bounding box center [522, 358] width 107 height 22
click at [529, 358] on input "C" at bounding box center [525, 361] width 7 height 7
radio input "true"
click at [468, 429] on button "Volgende vraag" at bounding box center [380, 424] width 334 height 23
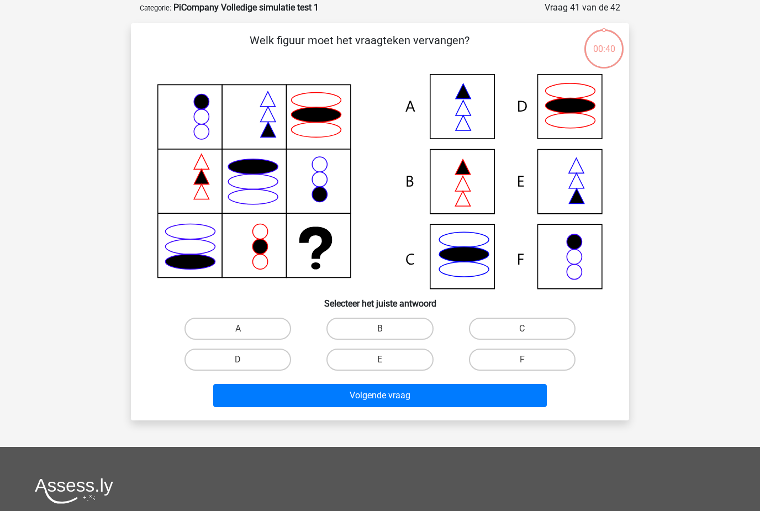
scroll to position [55, 0]
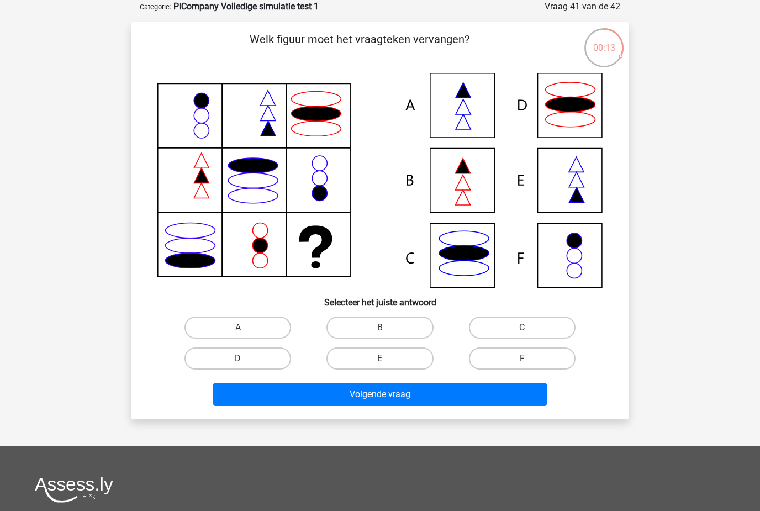
click at [263, 329] on label "A" at bounding box center [237, 327] width 107 height 22
click at [245, 329] on input "A" at bounding box center [241, 330] width 7 height 7
radio input "true"
click at [422, 399] on button "Volgende vraag" at bounding box center [380, 394] width 334 height 23
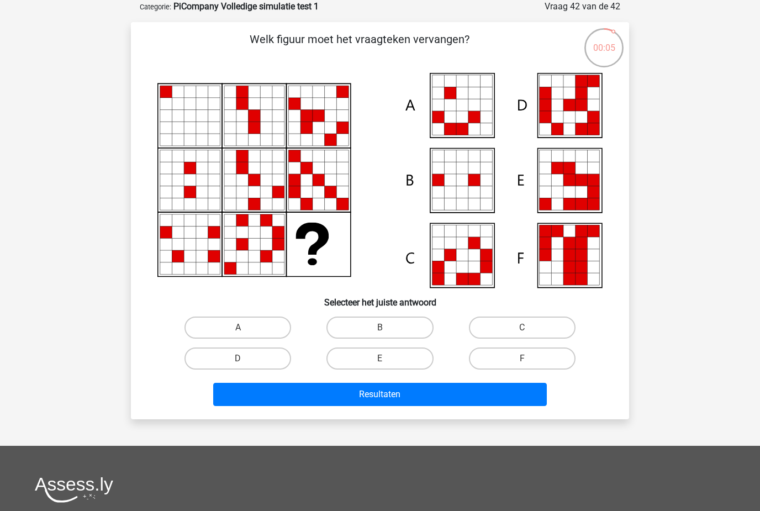
click at [411, 357] on label "E" at bounding box center [379, 358] width 107 height 22
click at [387, 358] on input "E" at bounding box center [383, 361] width 7 height 7
radio input "true"
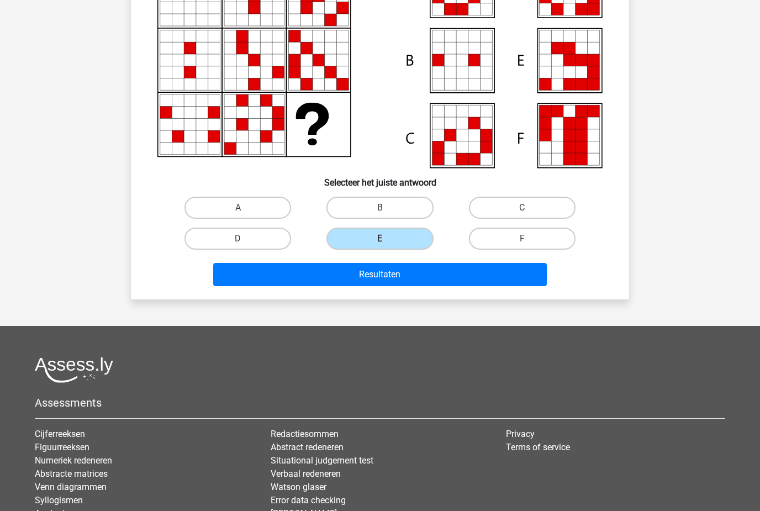
scroll to position [177, 0]
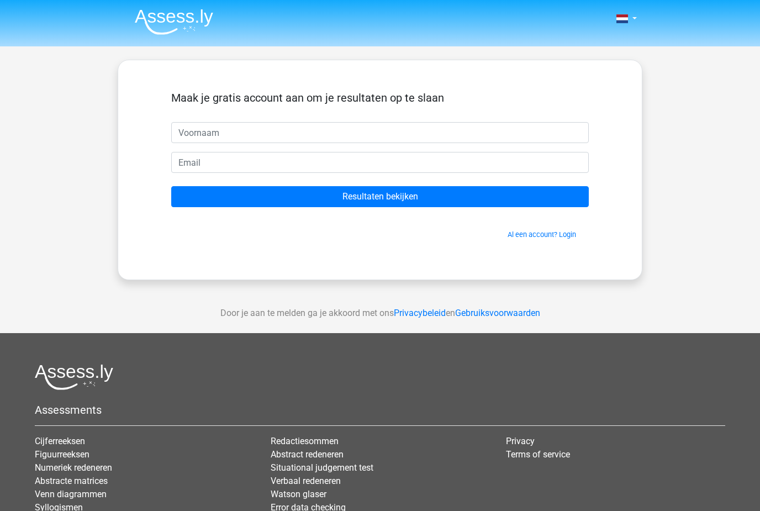
click at [459, 128] on input "text" at bounding box center [379, 132] width 417 height 21
type input "M"
click at [502, 192] on input "Resultaten bekijken" at bounding box center [379, 196] width 417 height 21
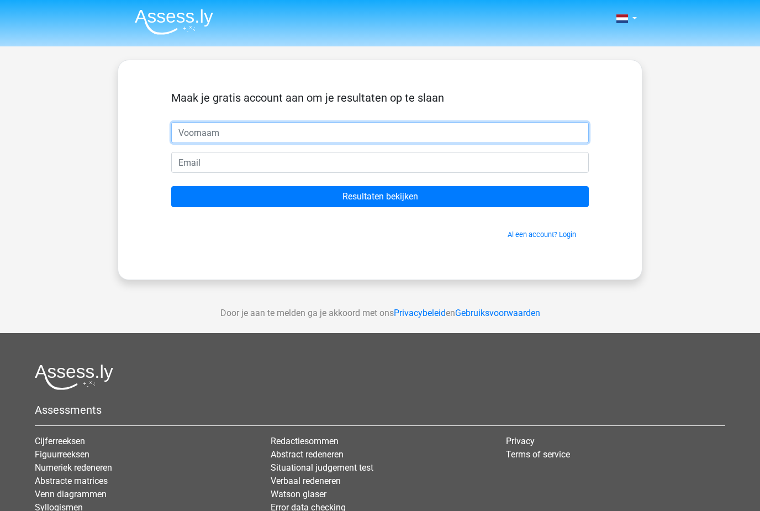
click at [422, 143] on input "text" at bounding box center [379, 132] width 417 height 21
type input "K"
type input "Mil"
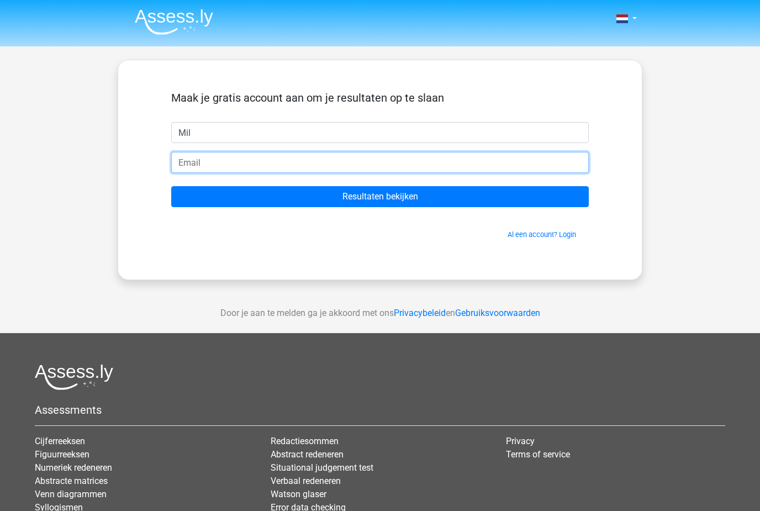
click at [429, 173] on input "email" at bounding box center [379, 162] width 417 height 21
type input "[EMAIL_ADDRESS][DOMAIN_NAME]"
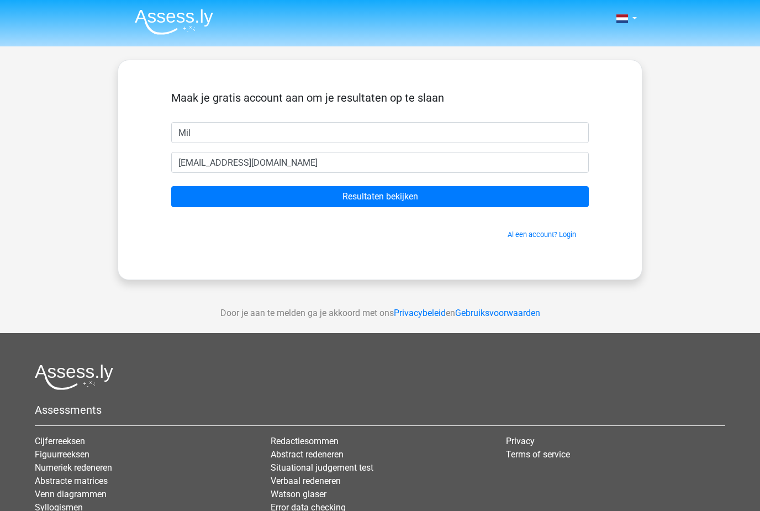
click at [479, 206] on input "Resultaten bekijken" at bounding box center [379, 196] width 417 height 21
click at [527, 198] on input "Resultaten bekijken" at bounding box center [379, 196] width 417 height 21
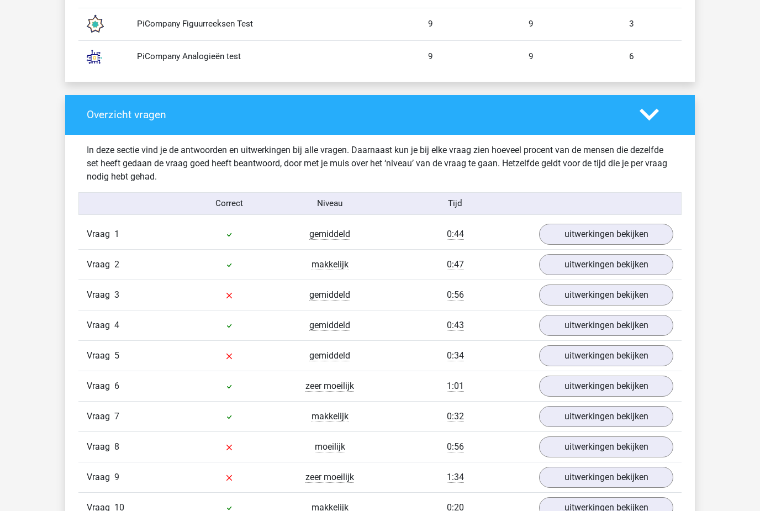
scroll to position [1060, 0]
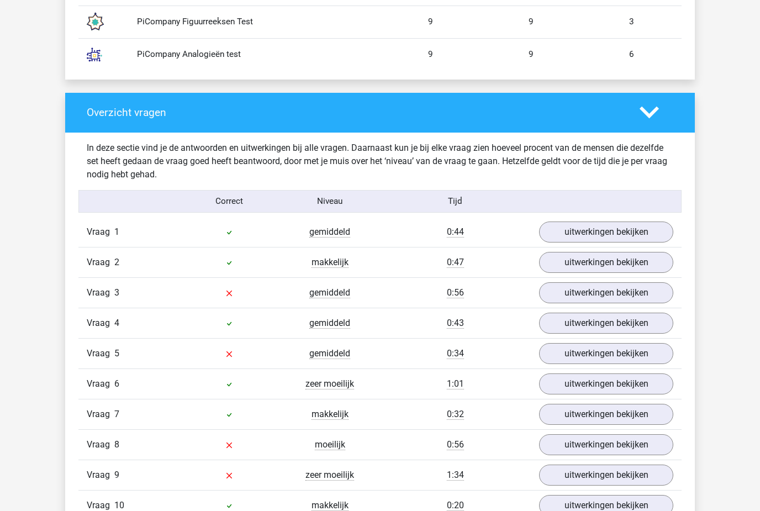
click at [627, 296] on link "uitwerkingen bekijken" at bounding box center [606, 292] width 134 height 21
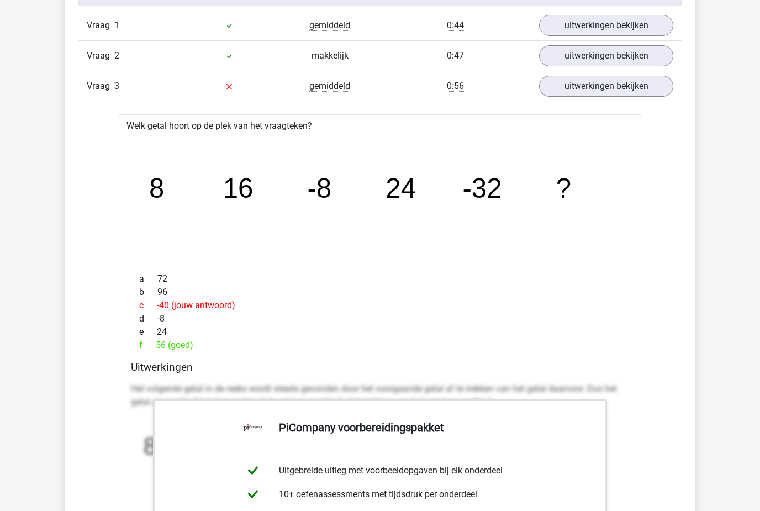
scroll to position [1266, 0]
click at [629, 89] on link "uitwerkingen bekijken" at bounding box center [606, 86] width 134 height 21
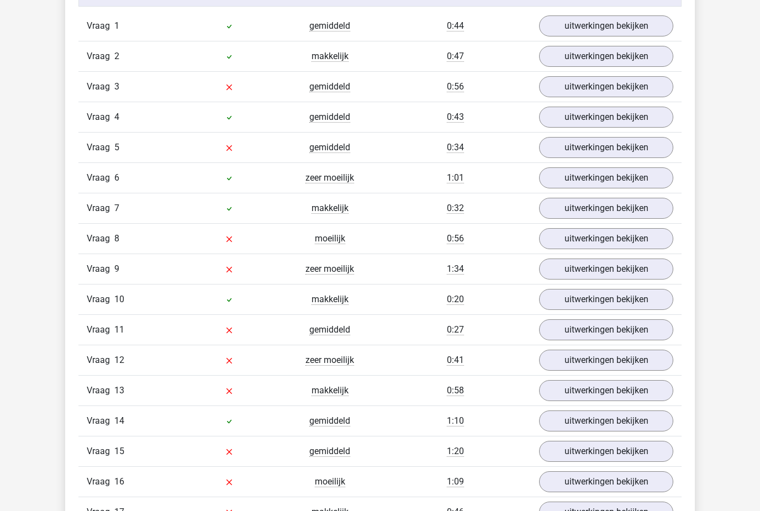
click at [629, 238] on link "uitwerkingen bekijken" at bounding box center [606, 238] width 134 height 21
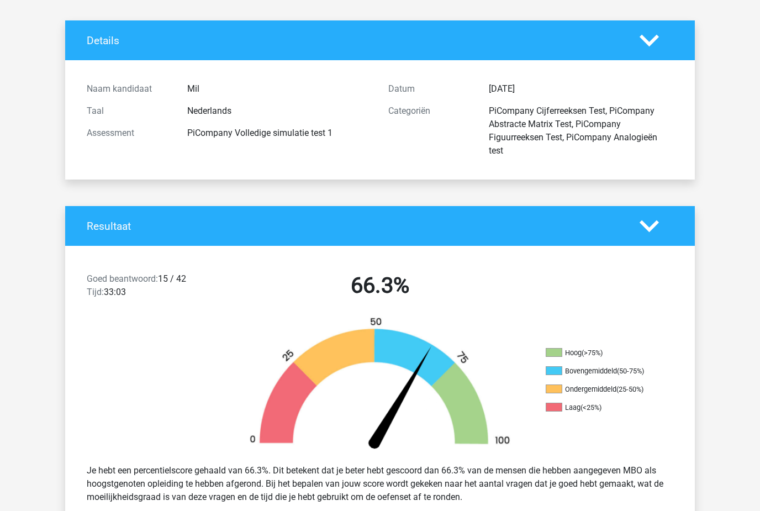
scroll to position [46, 0]
